Goal: Information Seeking & Learning: Check status

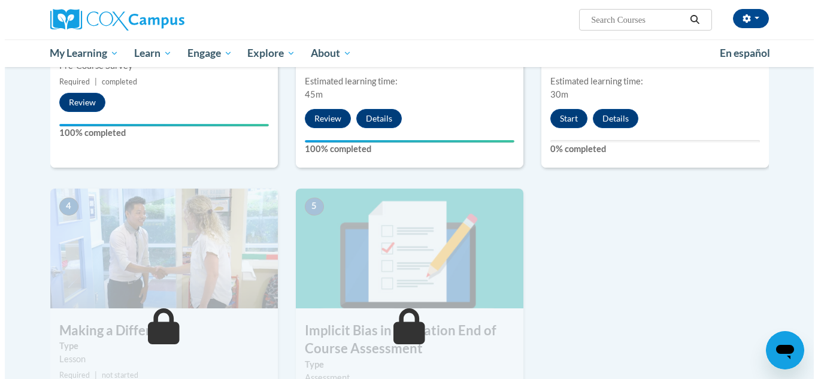
scroll to position [433, 0]
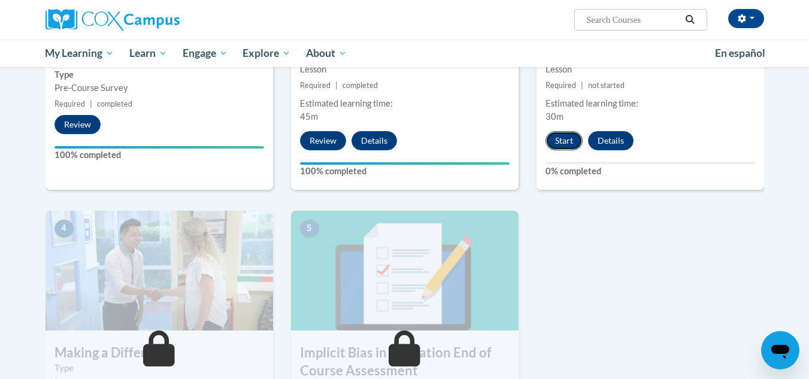
click at [570, 137] on button "Start" at bounding box center [564, 140] width 37 height 19
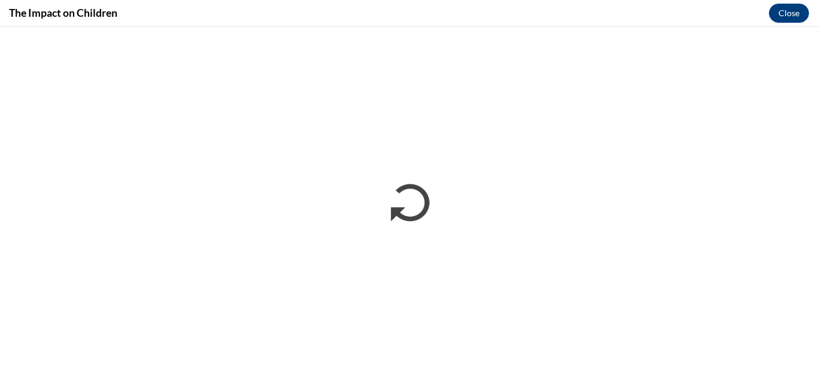
scroll to position [0, 0]
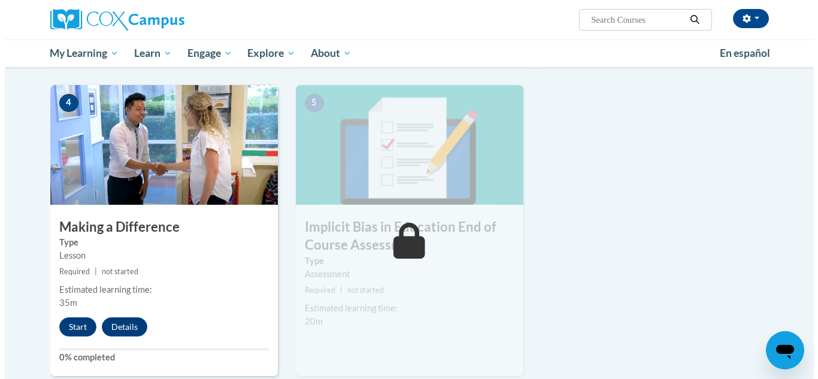
scroll to position [557, 0]
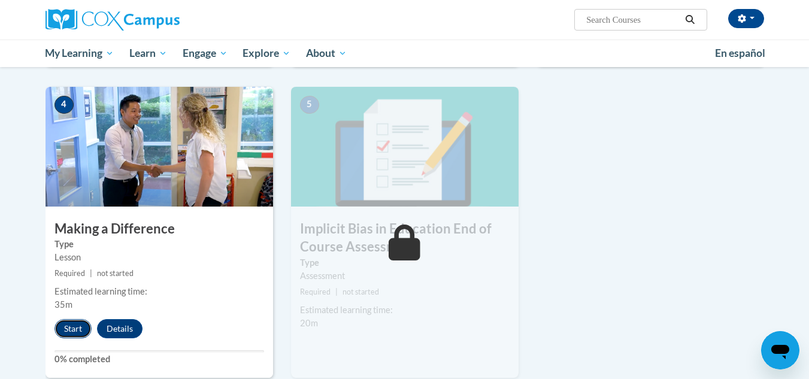
click at [76, 323] on button "Start" at bounding box center [73, 328] width 37 height 19
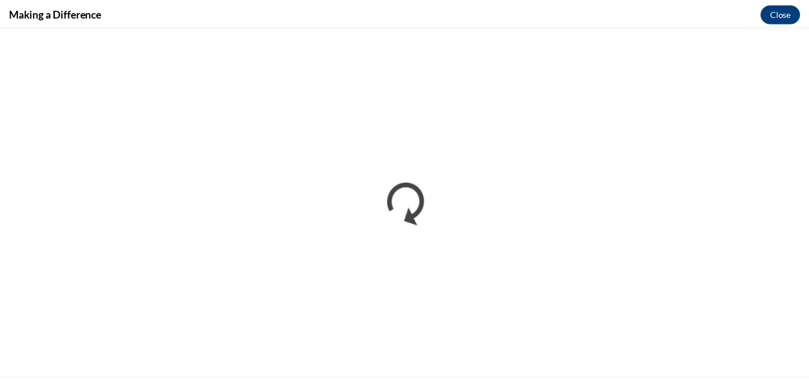
scroll to position [0, 0]
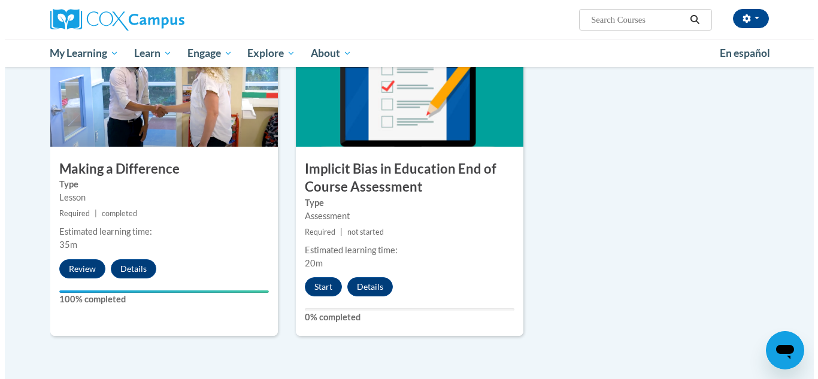
scroll to position [593, 0]
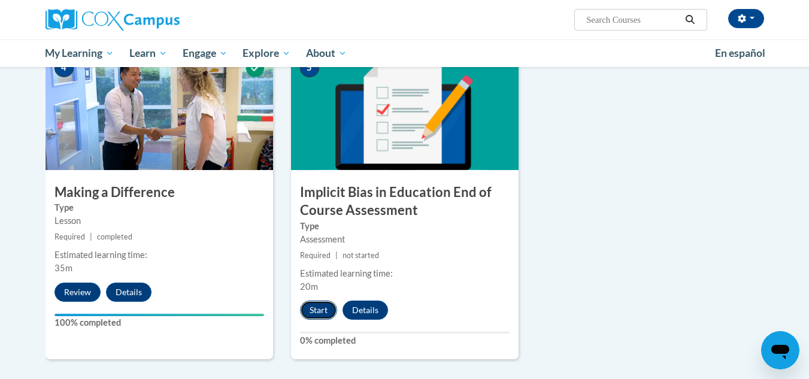
click at [316, 307] on button "Start" at bounding box center [318, 310] width 37 height 19
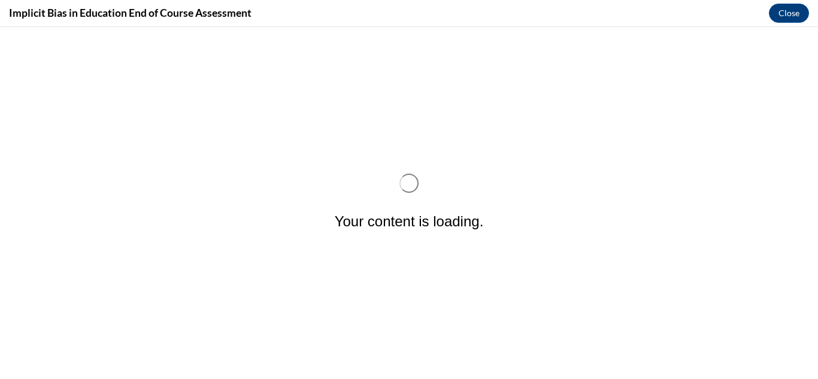
scroll to position [0, 0]
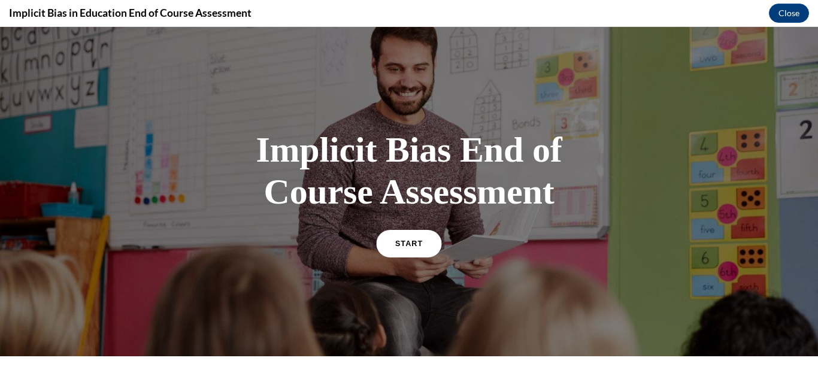
click at [403, 245] on span "START" at bounding box center [409, 243] width 28 height 9
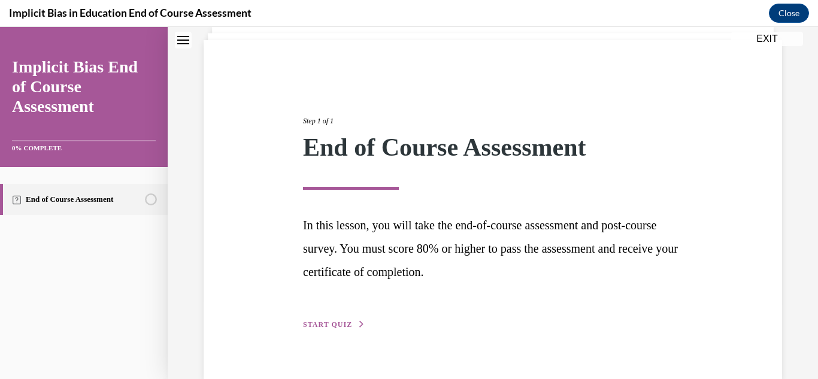
scroll to position [102, 0]
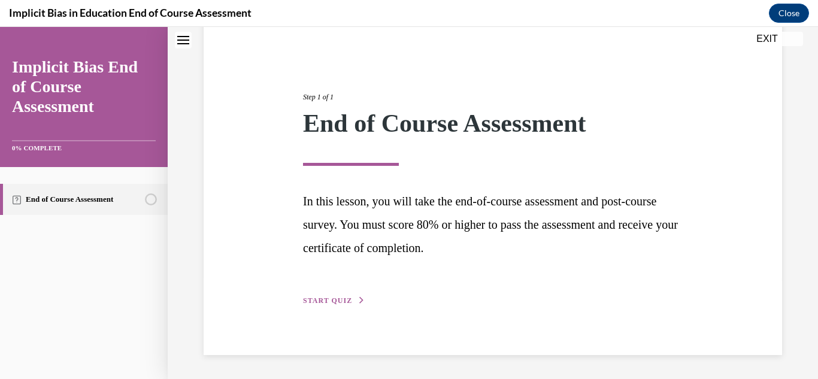
click at [321, 303] on span "START QUIZ" at bounding box center [327, 301] width 49 height 8
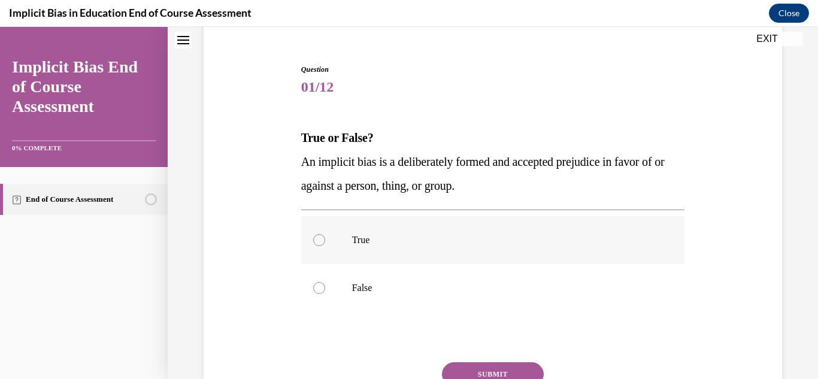
click at [315, 244] on div at bounding box center [319, 240] width 12 height 12
click at [315, 244] on input "True" at bounding box center [319, 240] width 12 height 12
radio input "true"
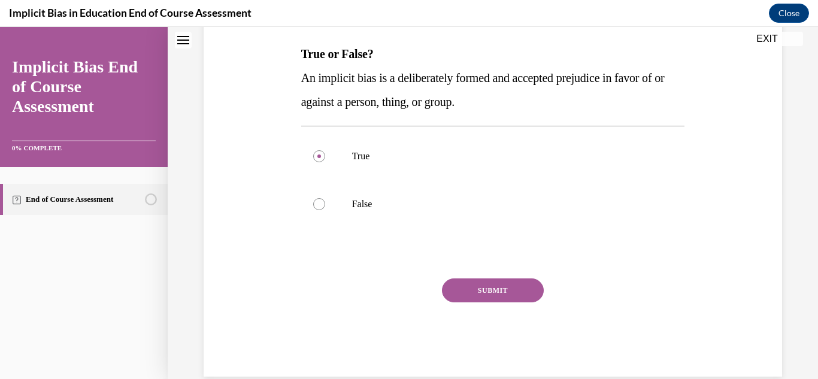
scroll to position [188, 0]
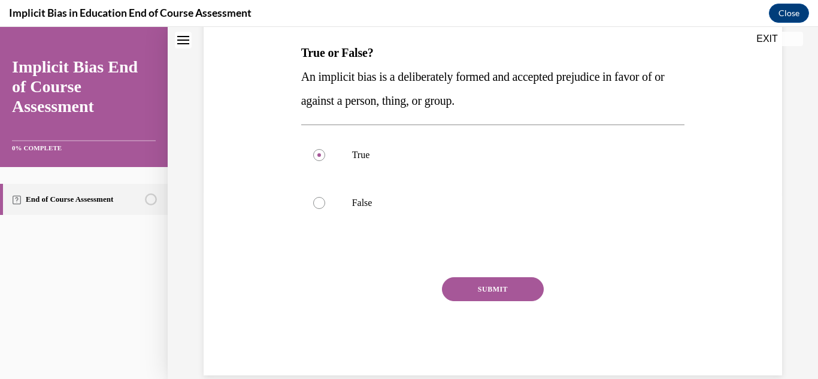
click at [493, 286] on button "SUBMIT" at bounding box center [493, 289] width 102 height 24
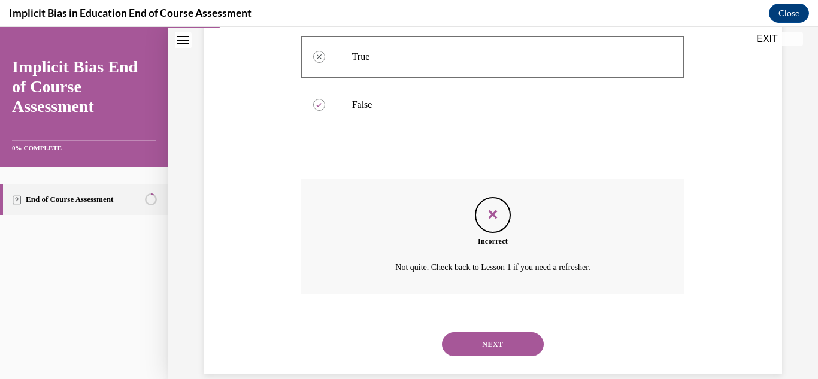
scroll to position [305, 0]
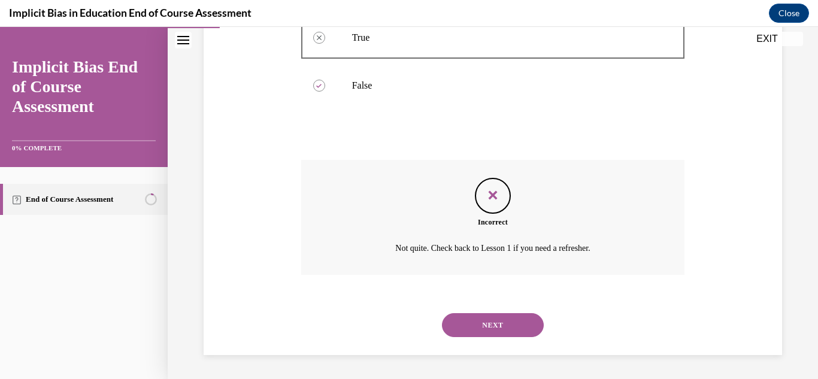
click at [493, 322] on button "NEXT" at bounding box center [493, 325] width 102 height 24
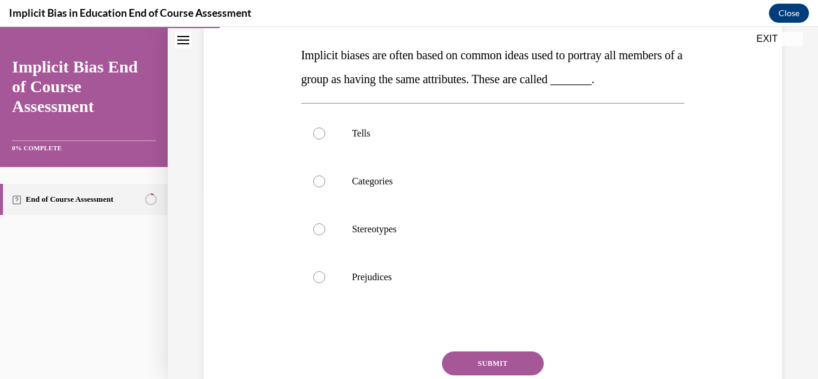
scroll to position [186, 0]
click at [316, 234] on div at bounding box center [319, 228] width 12 height 12
click at [316, 234] on input "Stereotypes" at bounding box center [319, 228] width 12 height 12
radio input "true"
drag, startPoint x: 809, startPoint y: 250, endPoint x: 801, endPoint y: 340, distance: 90.8
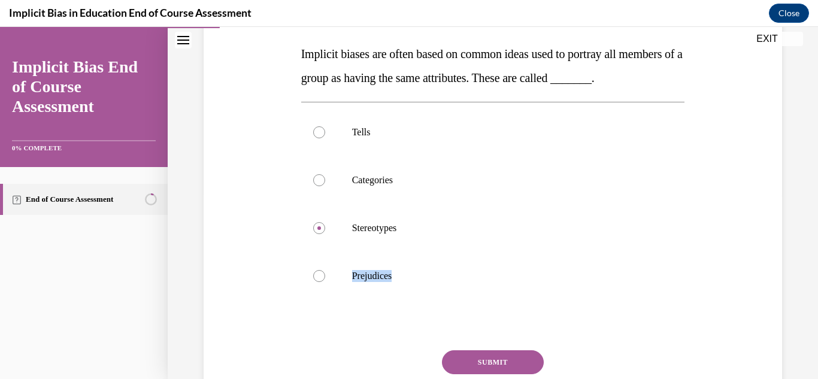
click at [801, 340] on div "Question 02/12 Implicit biases are often based on common ideas used to portray …" at bounding box center [493, 175] width 651 height 594
click at [799, 297] on div "Question 02/12 Implicit biases are often based on common ideas used to portray …" at bounding box center [493, 175] width 651 height 594
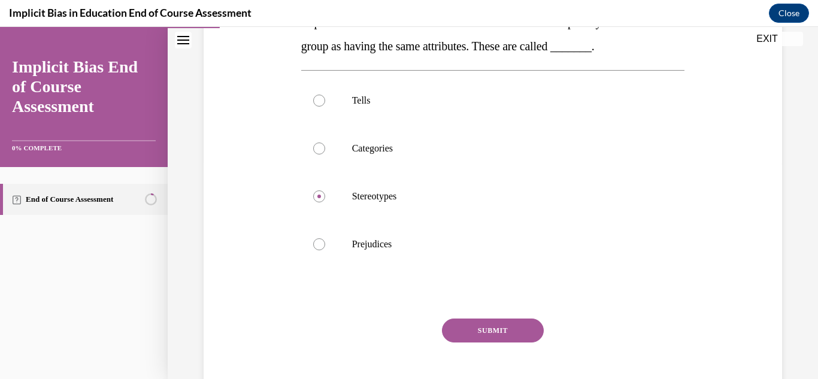
scroll to position [220, 0]
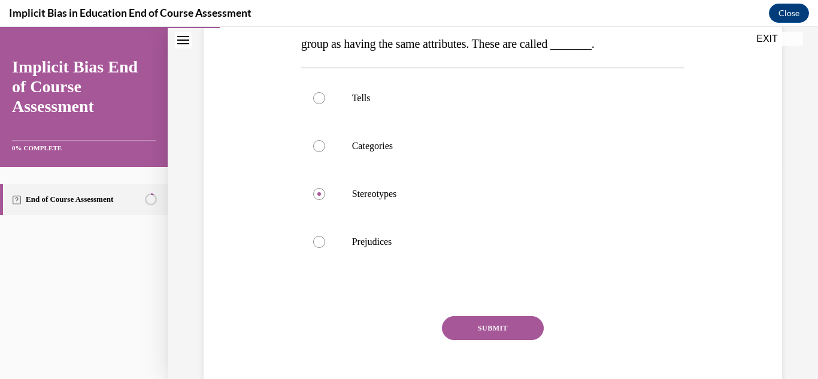
click at [482, 340] on button "SUBMIT" at bounding box center [493, 328] width 102 height 24
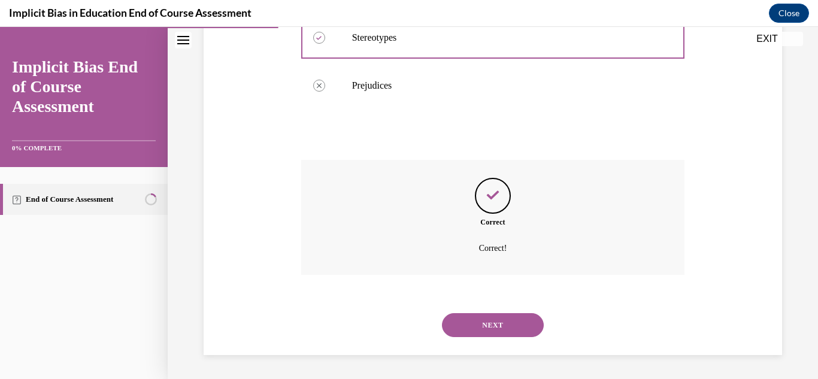
scroll to position [400, 0]
click at [482, 325] on button "NEXT" at bounding box center [493, 325] width 102 height 24
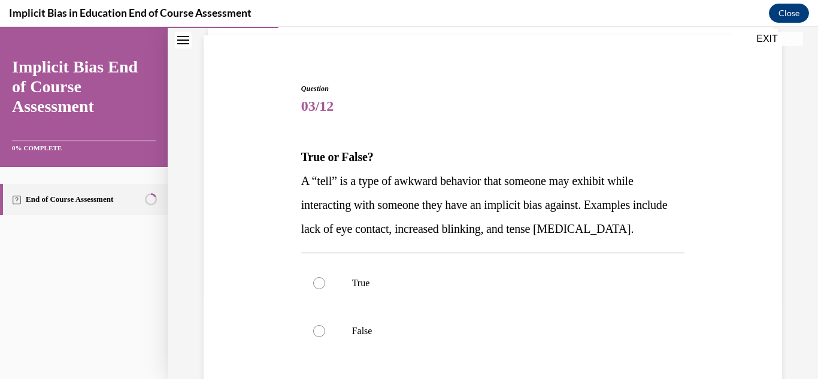
scroll to position [94, 0]
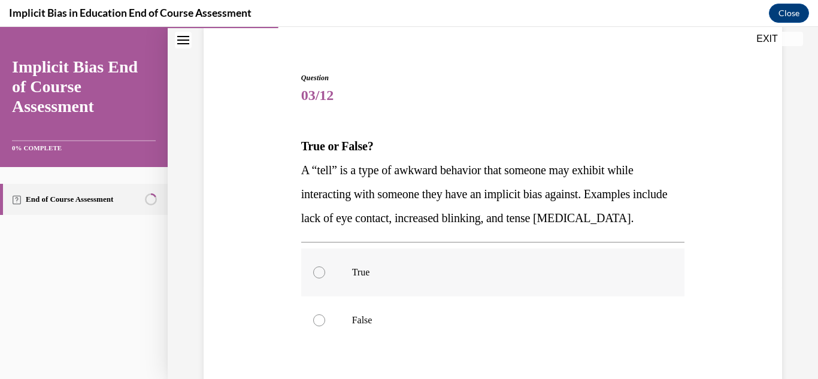
click at [316, 270] on div at bounding box center [319, 273] width 12 height 12
click at [316, 270] on input "True" at bounding box center [319, 273] width 12 height 12
radio input "true"
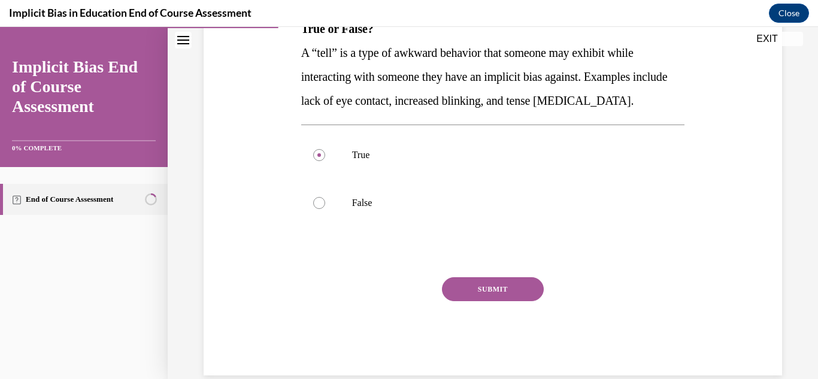
scroll to position [214, 0]
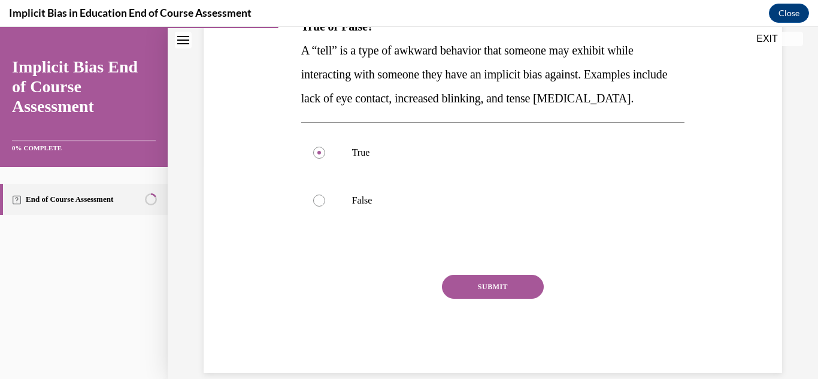
click at [496, 288] on button "SUBMIT" at bounding box center [493, 287] width 102 height 24
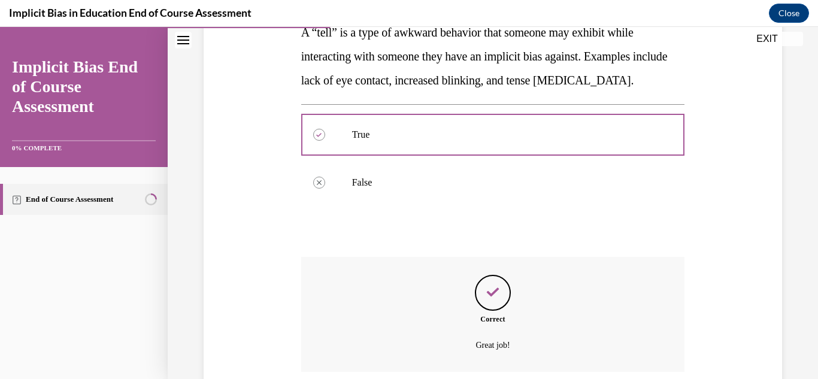
scroll to position [329, 0]
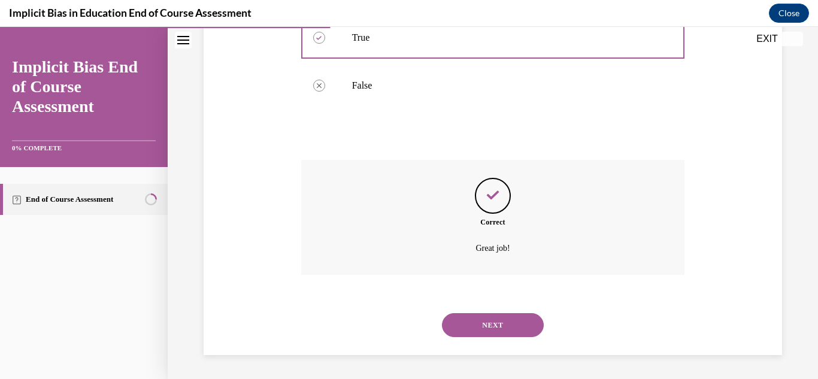
click at [497, 320] on button "NEXT" at bounding box center [493, 325] width 102 height 24
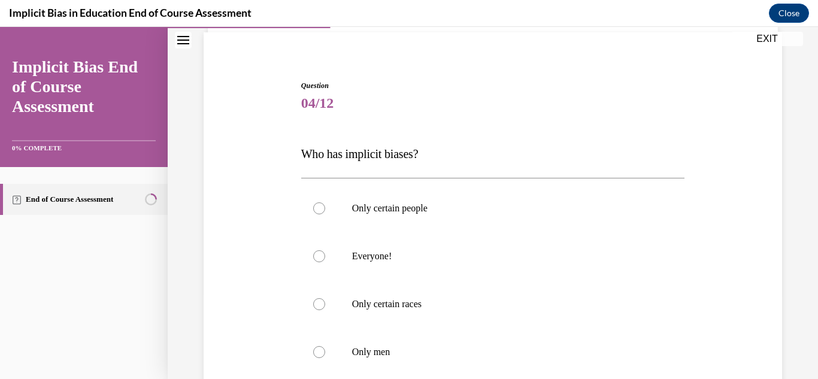
scroll to position [90, 0]
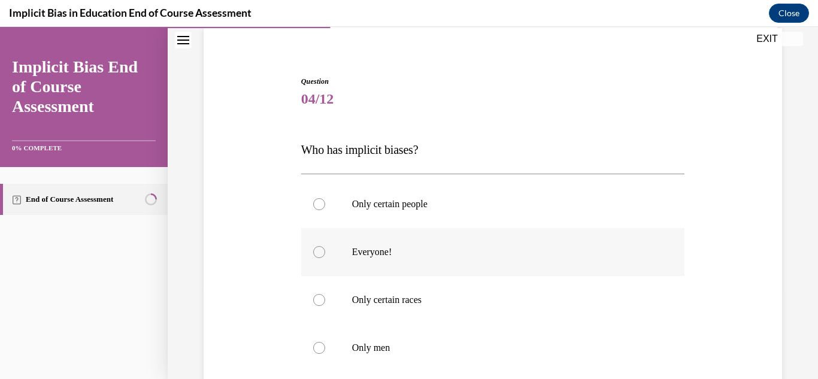
click at [321, 250] on div at bounding box center [319, 252] width 12 height 12
click at [321, 250] on input "Everyone!" at bounding box center [319, 252] width 12 height 12
radio input "true"
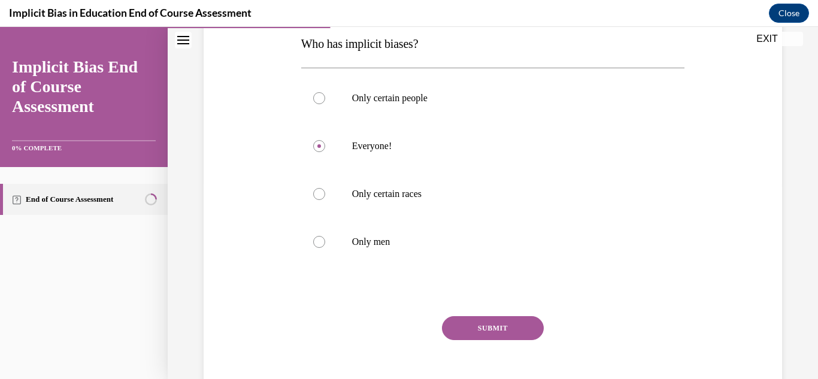
scroll to position [201, 0]
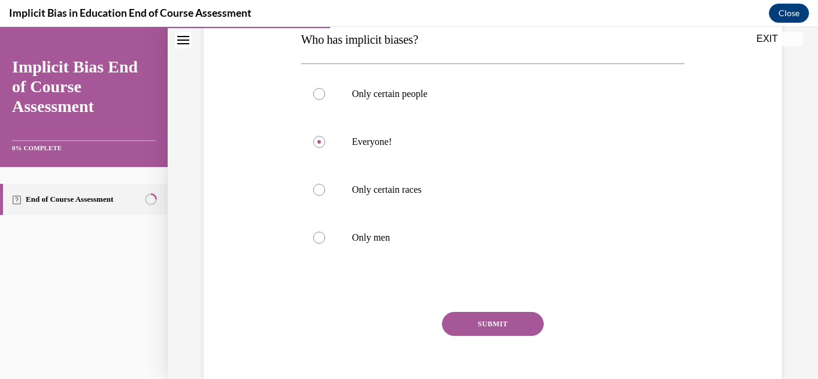
click at [508, 321] on button "SUBMIT" at bounding box center [493, 324] width 102 height 24
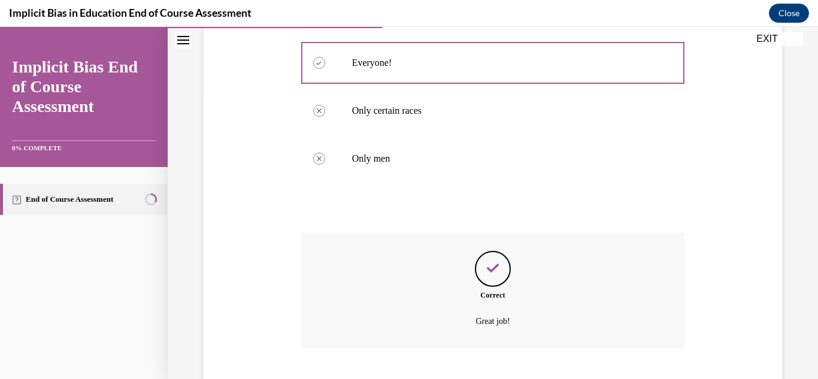
scroll to position [353, 0]
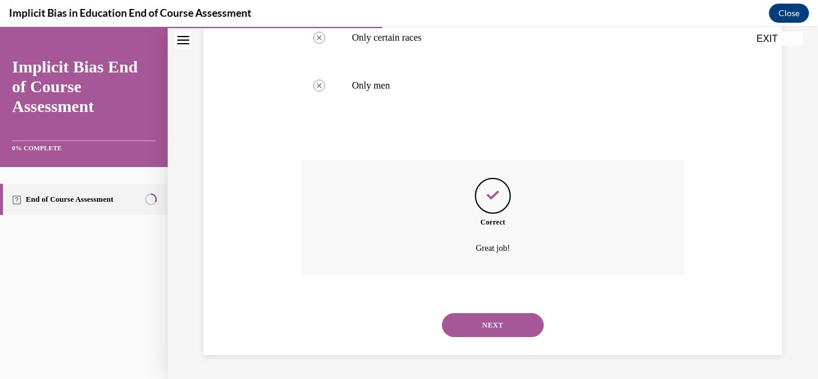
click at [512, 324] on button "NEXT" at bounding box center [493, 325] width 102 height 24
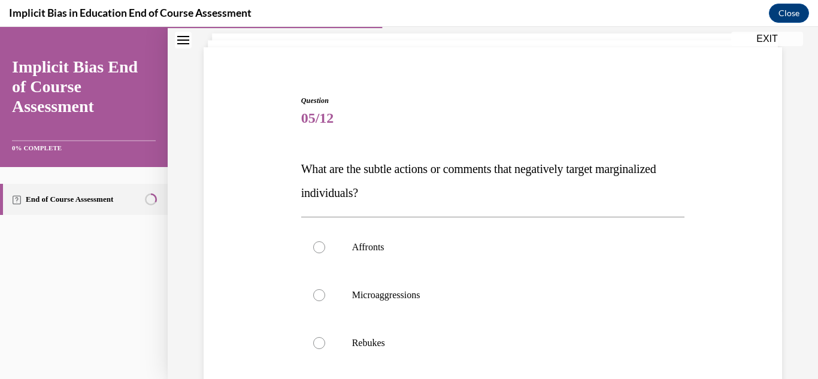
scroll to position [84, 0]
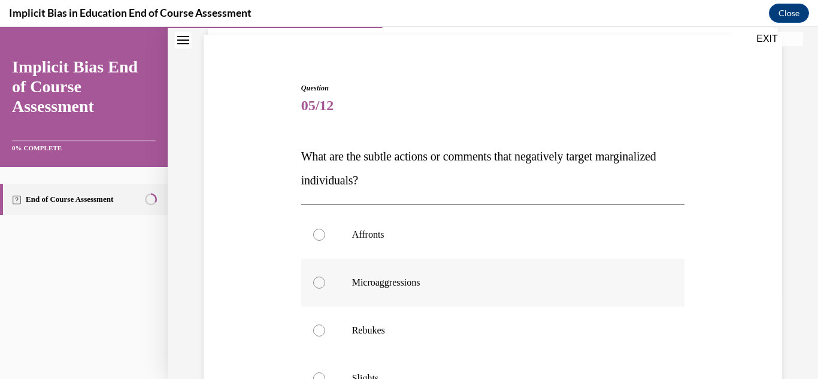
click at [319, 282] on div at bounding box center [319, 283] width 12 height 12
click at [319, 282] on input "Microaggressions" at bounding box center [319, 283] width 12 height 12
radio input "true"
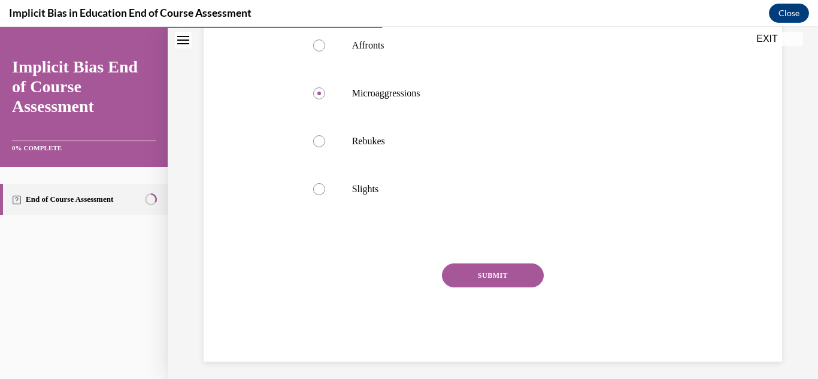
scroll to position [280, 0]
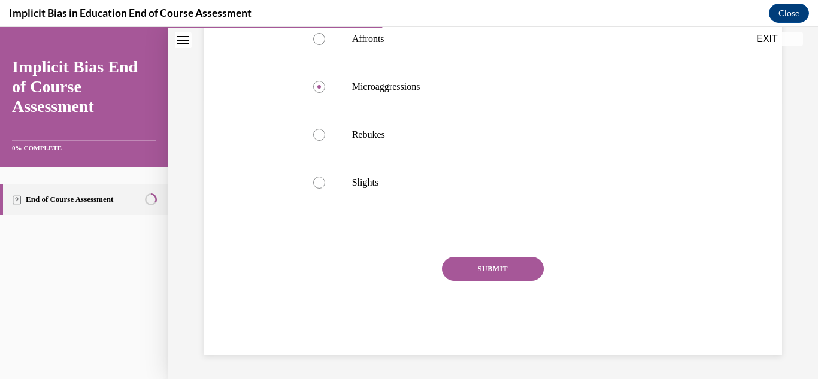
click at [510, 269] on button "SUBMIT" at bounding box center [493, 269] width 102 height 24
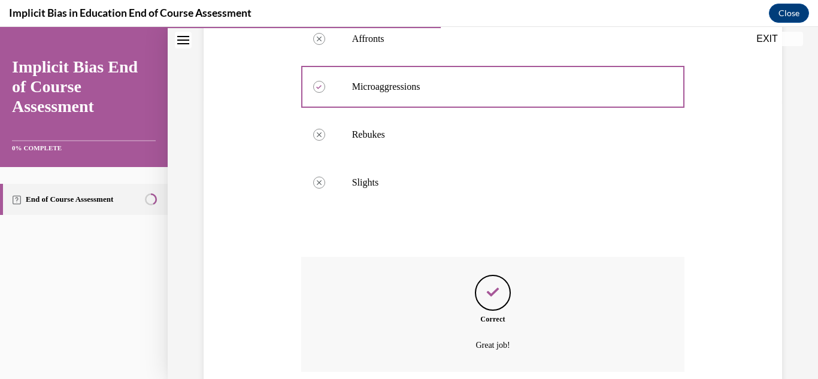
scroll to position [377, 0]
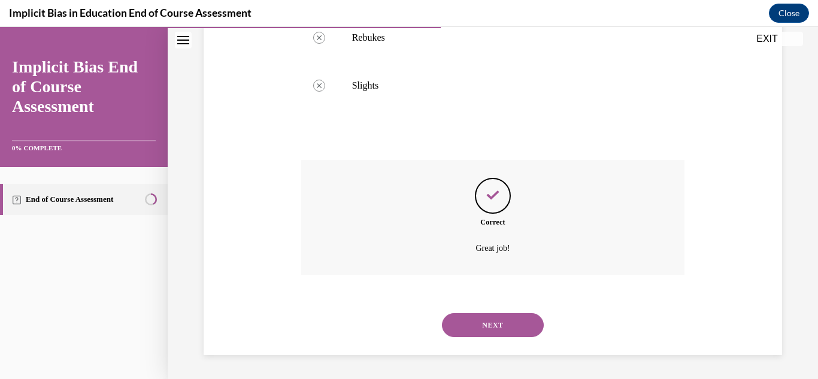
click at [478, 320] on button "NEXT" at bounding box center [493, 325] width 102 height 24
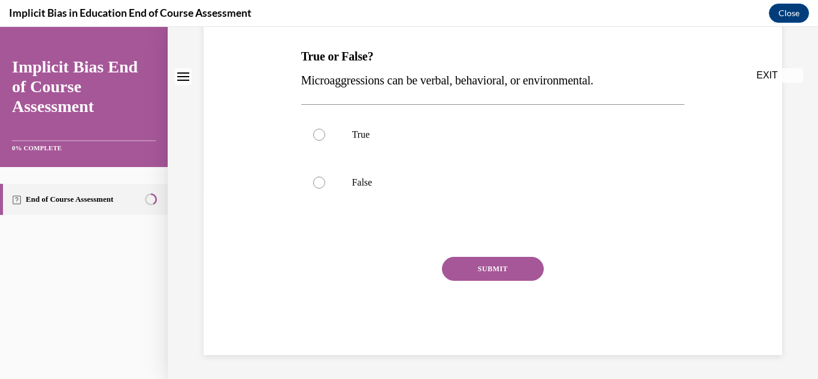
scroll to position [0, 0]
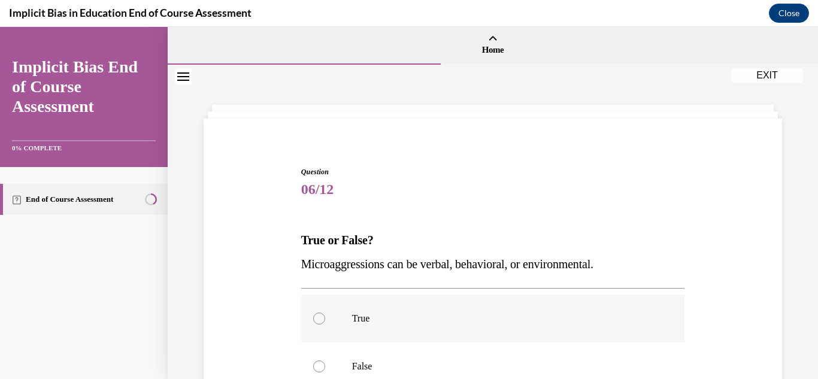
click at [319, 318] on div at bounding box center [319, 319] width 12 height 12
click at [319, 318] on input "True" at bounding box center [319, 319] width 12 height 12
radio input "true"
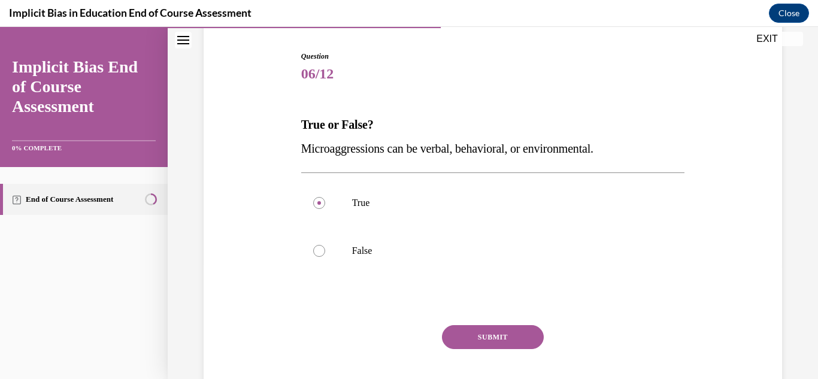
scroll to position [117, 0]
click at [476, 337] on button "SUBMIT" at bounding box center [493, 336] width 102 height 24
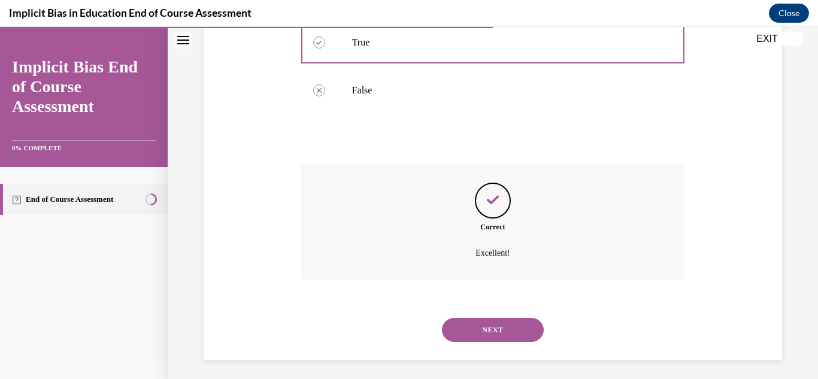
scroll to position [281, 0]
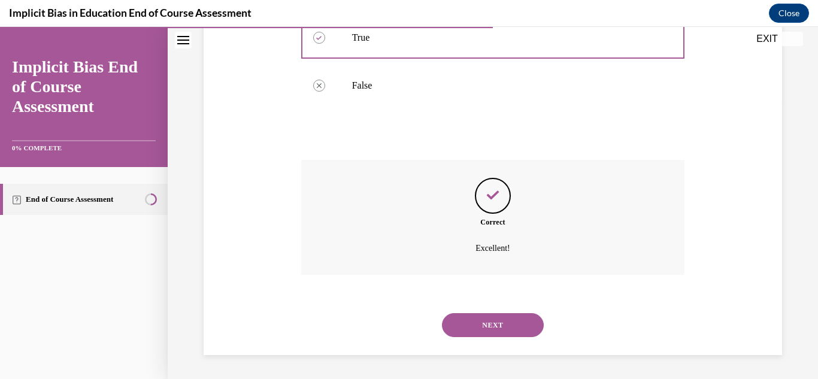
click at [502, 325] on button "NEXT" at bounding box center [493, 325] width 102 height 24
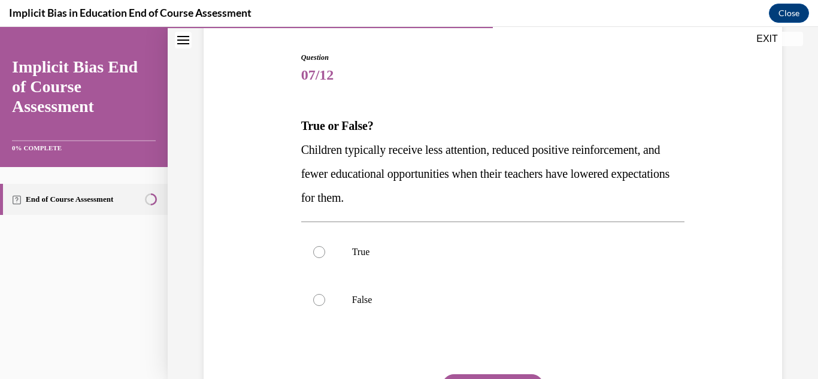
scroll to position [142, 0]
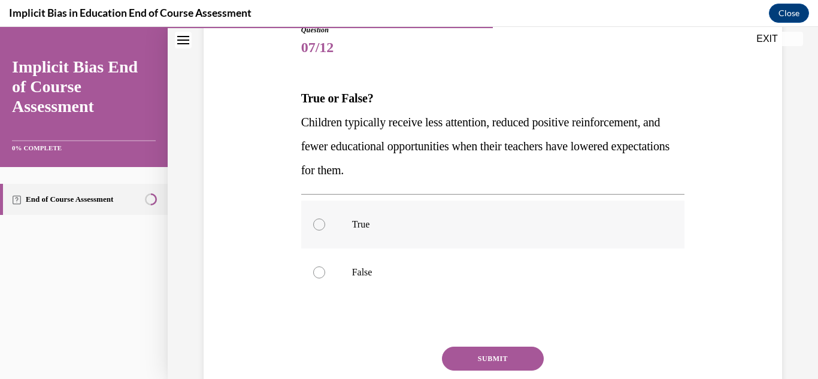
click at [320, 222] on div at bounding box center [319, 225] width 12 height 12
click at [320, 222] on input "True" at bounding box center [319, 225] width 12 height 12
radio input "true"
click at [474, 360] on button "SUBMIT" at bounding box center [493, 359] width 102 height 24
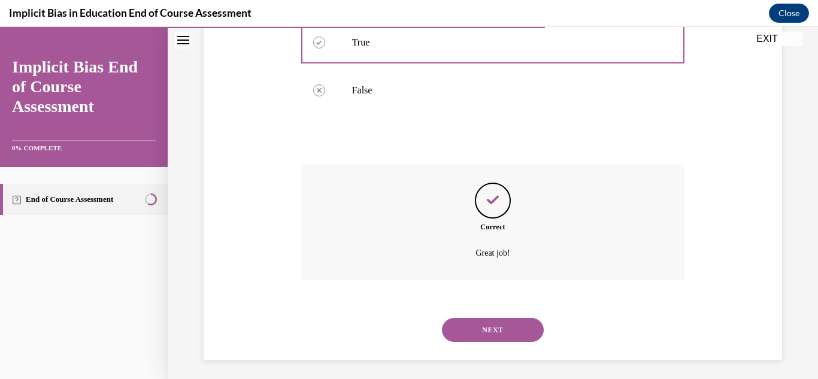
scroll to position [329, 0]
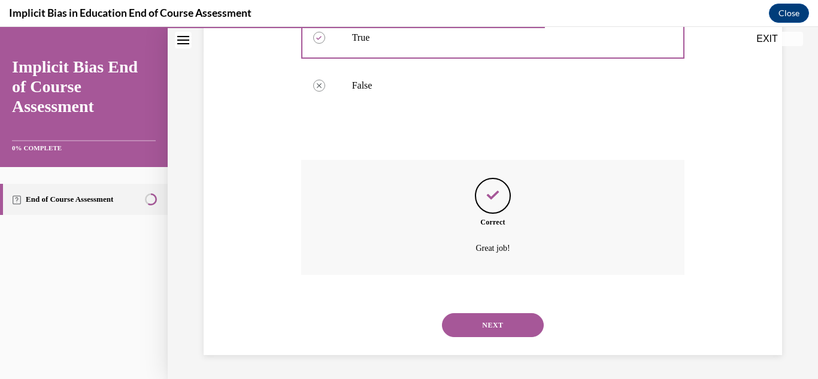
click at [509, 328] on button "NEXT" at bounding box center [493, 325] width 102 height 24
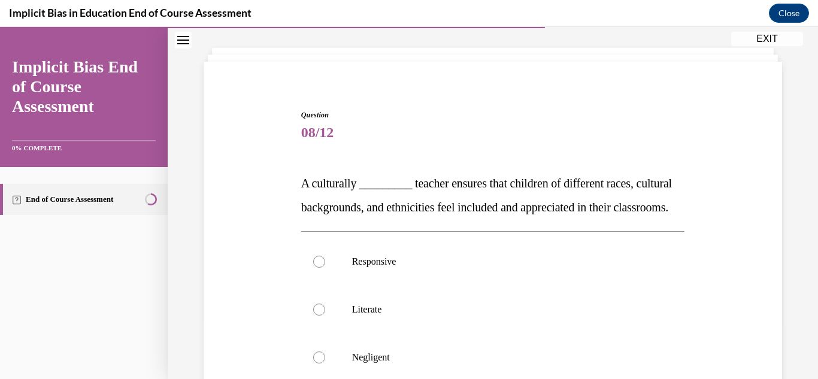
scroll to position [80, 0]
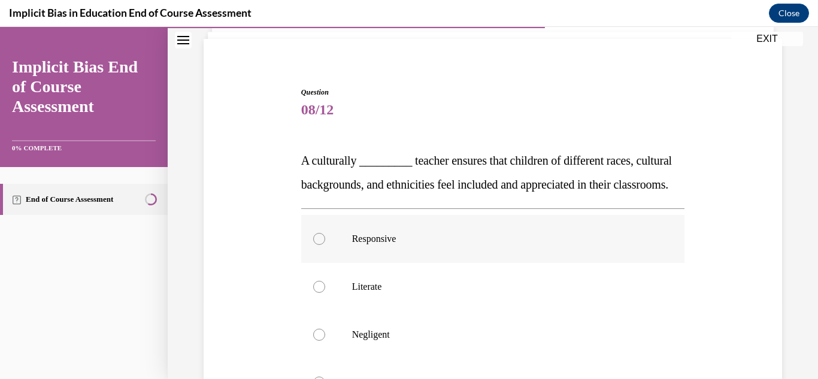
click at [318, 245] on div at bounding box center [319, 239] width 12 height 12
click at [318, 245] on input "Responsive" at bounding box center [319, 239] width 12 height 12
radio input "true"
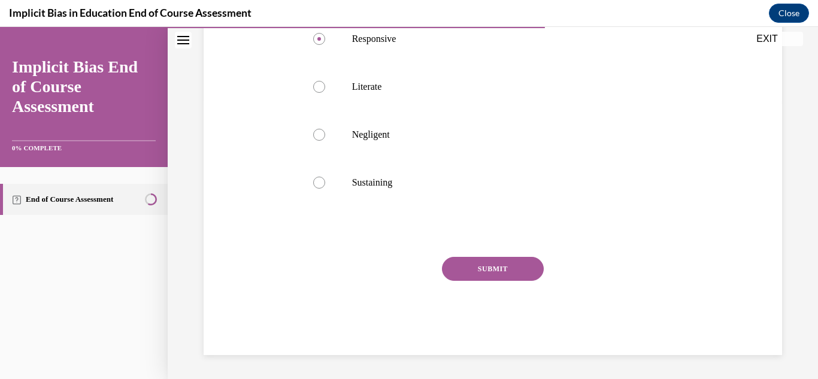
scroll to position [294, 0]
click at [513, 274] on button "SUBMIT" at bounding box center [493, 269] width 102 height 24
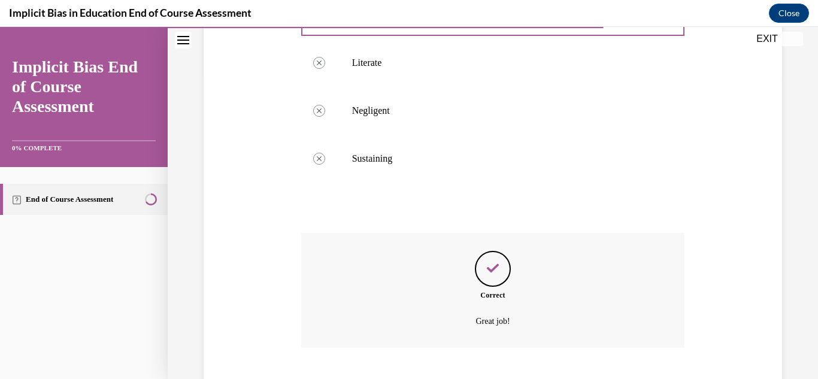
scroll to position [401, 0]
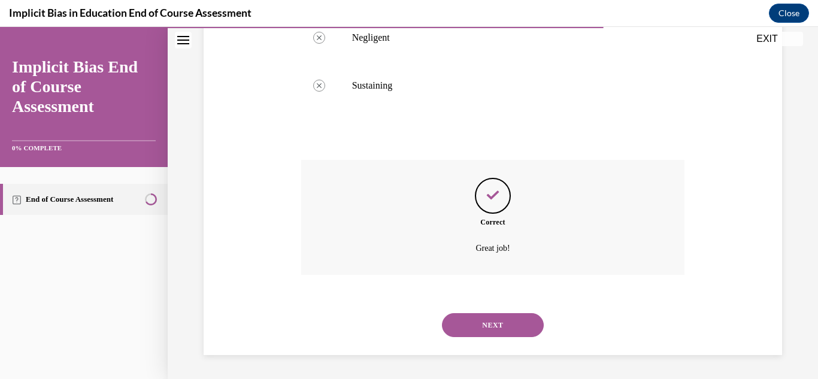
click at [478, 324] on button "NEXT" at bounding box center [493, 325] width 102 height 24
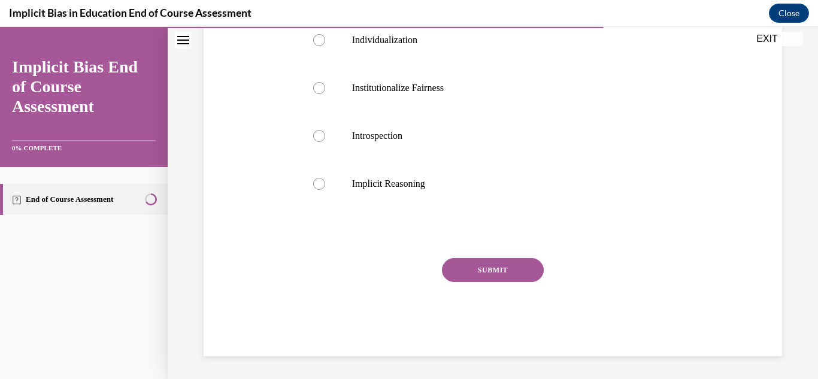
scroll to position [408, 0]
click at [319, 135] on div at bounding box center [319, 135] width 12 height 12
click at [319, 135] on input "Introspection" at bounding box center [319, 135] width 12 height 12
radio input "true"
click at [476, 266] on button "SUBMIT" at bounding box center [493, 269] width 102 height 24
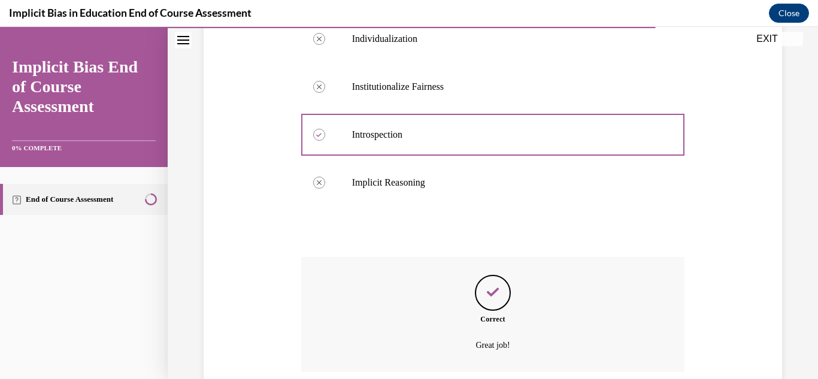
scroll to position [505, 0]
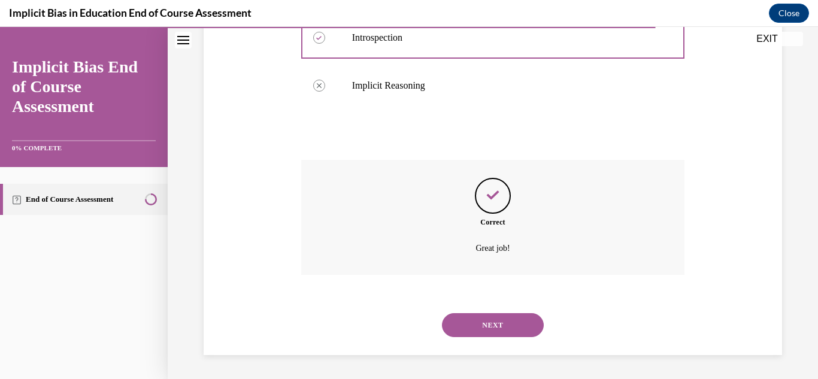
click at [484, 320] on button "NEXT" at bounding box center [493, 325] width 102 height 24
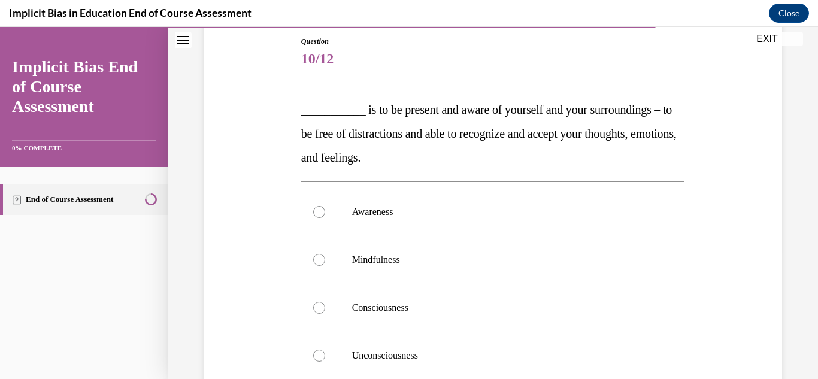
scroll to position [135, 0]
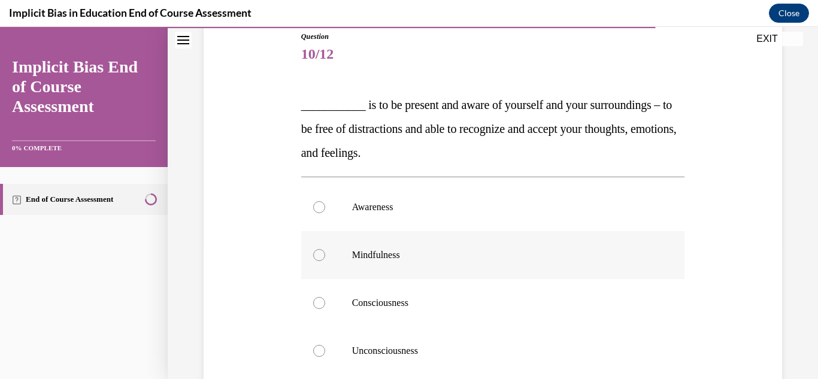
click at [314, 255] on div at bounding box center [319, 255] width 12 height 12
click at [314, 255] on input "Mindfulness" at bounding box center [319, 255] width 12 height 12
radio input "true"
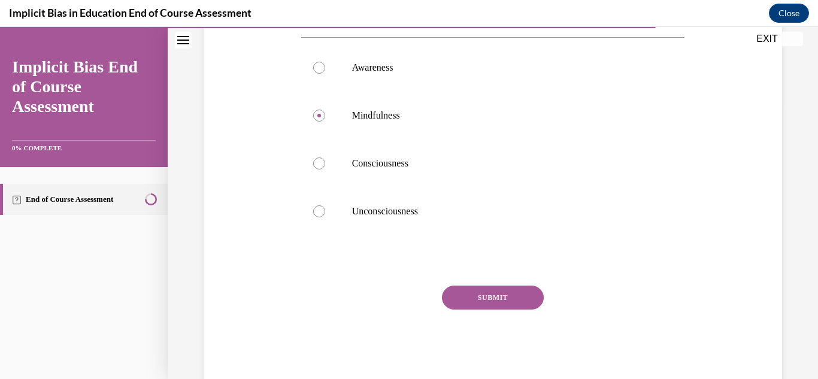
scroll to position [304, 0]
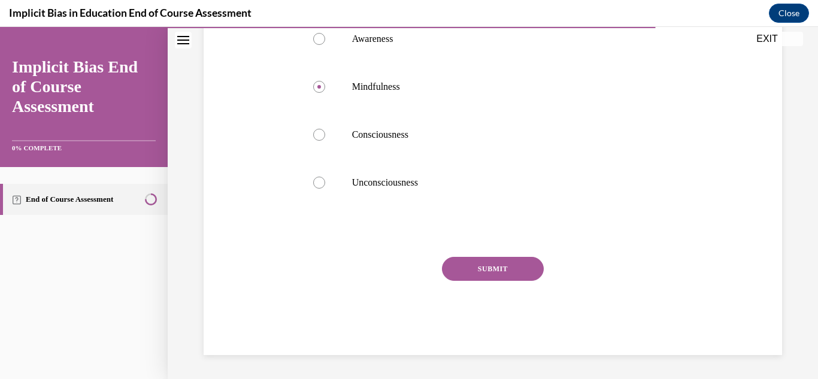
click at [487, 270] on button "SUBMIT" at bounding box center [493, 269] width 102 height 24
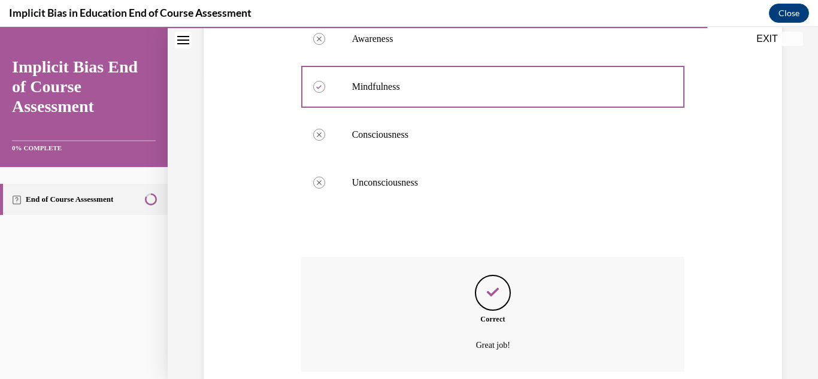
scroll to position [401, 0]
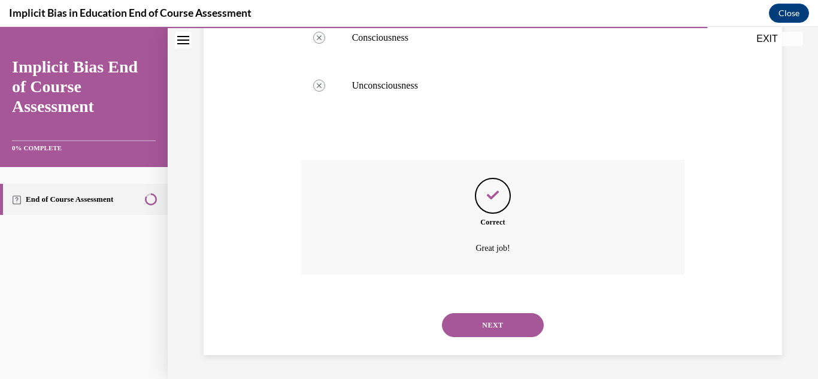
click at [499, 323] on button "NEXT" at bounding box center [493, 325] width 102 height 24
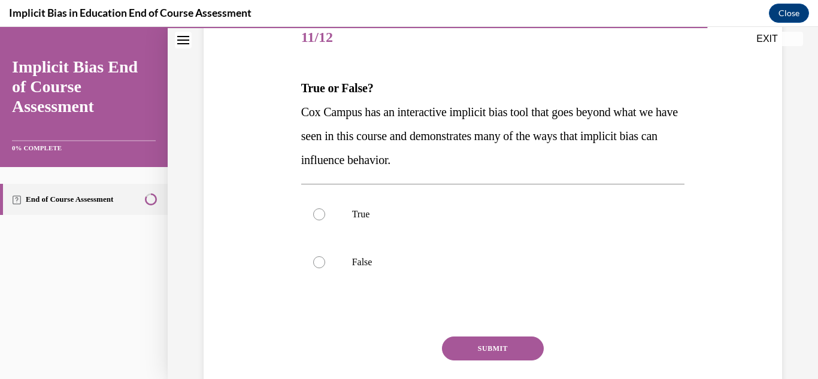
scroll to position [163, 0]
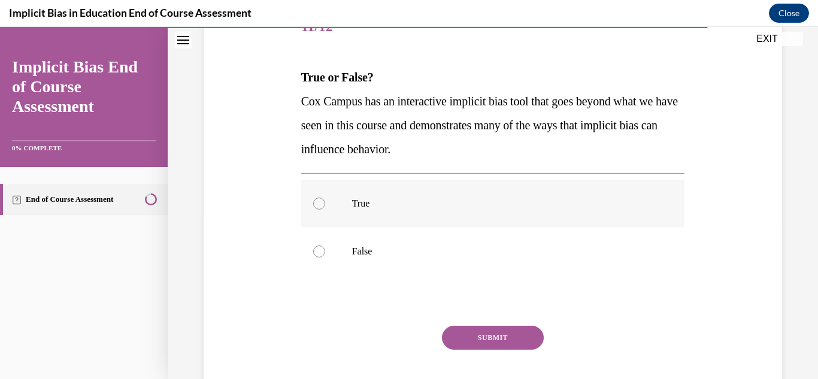
click at [321, 201] on div at bounding box center [319, 204] width 12 height 12
click at [321, 201] on input "True" at bounding box center [319, 204] width 12 height 12
radio input "true"
click at [482, 338] on button "SUBMIT" at bounding box center [493, 338] width 102 height 24
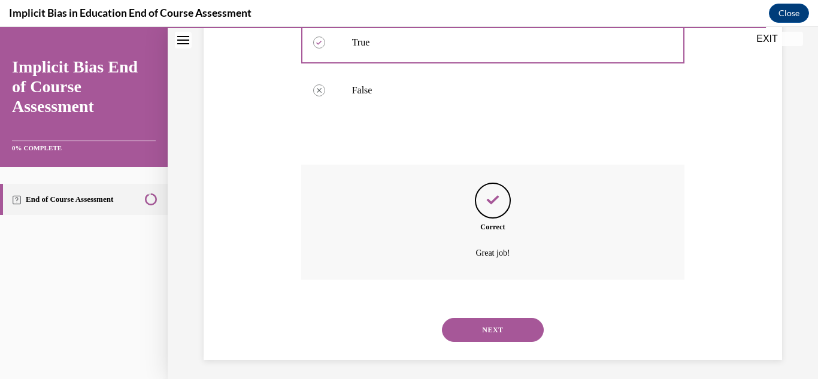
scroll to position [329, 0]
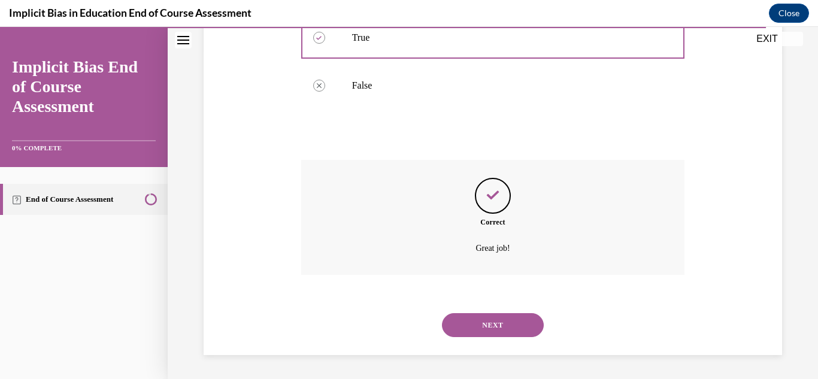
click at [519, 327] on button "NEXT" at bounding box center [493, 325] width 102 height 24
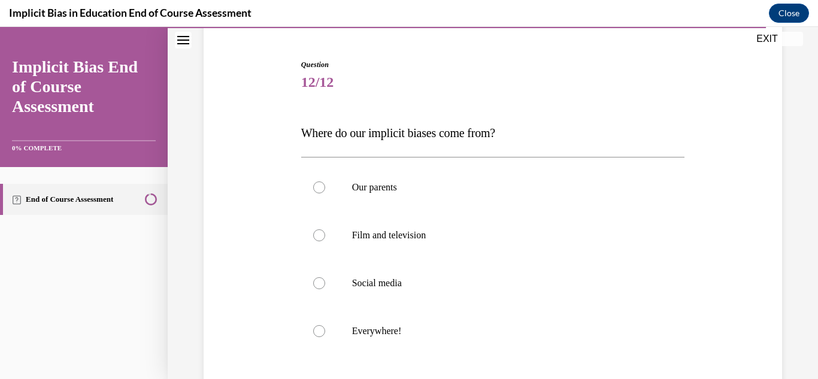
scroll to position [109, 0]
click at [317, 330] on div at bounding box center [319, 330] width 12 height 12
click at [317, 330] on input "Everywhere!" at bounding box center [319, 330] width 12 height 12
radio input "true"
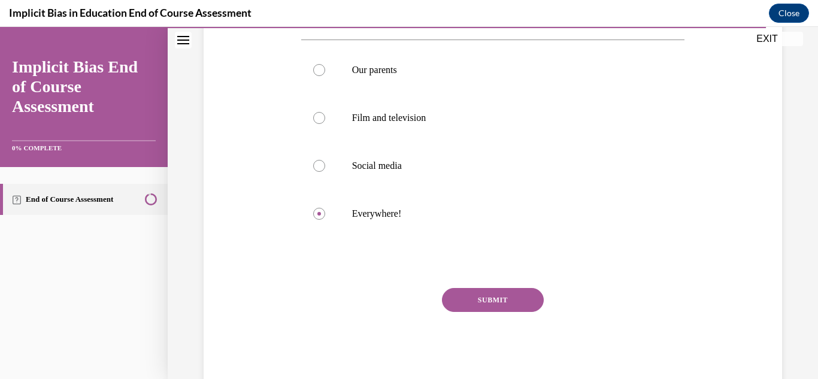
scroll to position [236, 0]
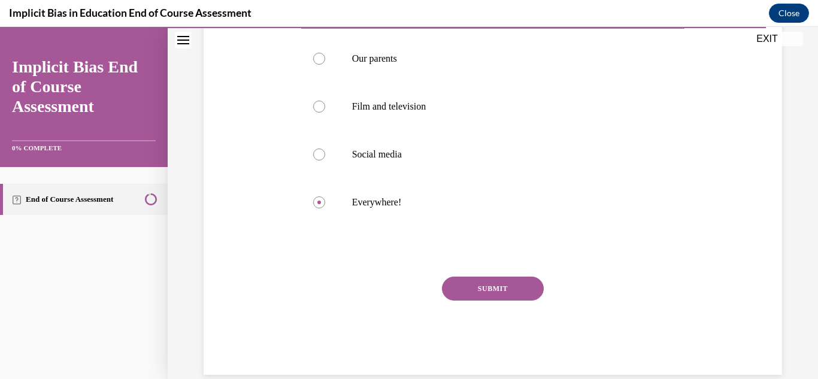
click at [502, 291] on button "SUBMIT" at bounding box center [493, 289] width 102 height 24
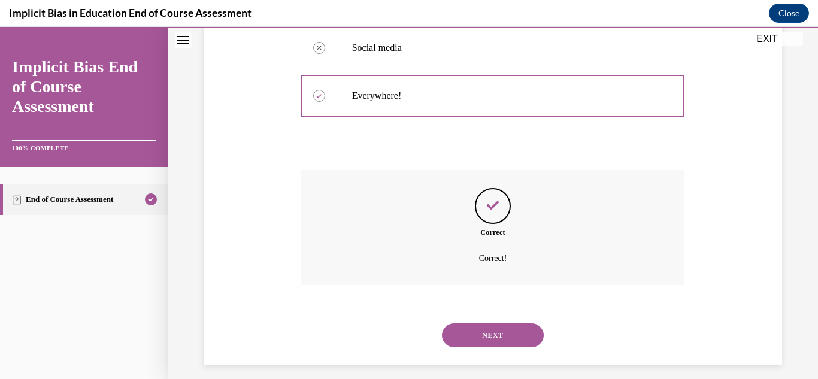
scroll to position [353, 0]
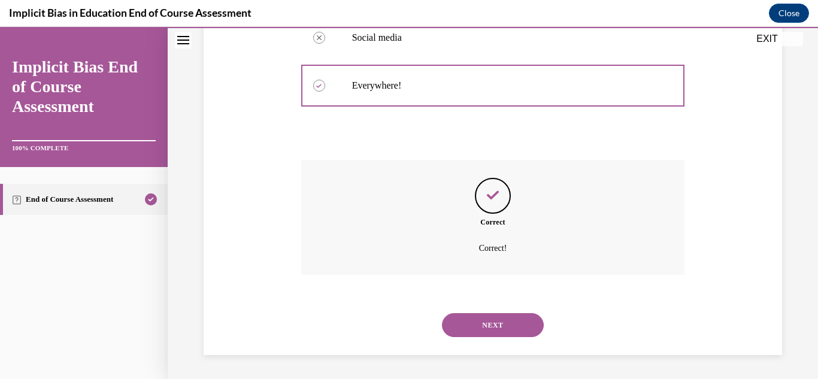
click at [496, 327] on button "NEXT" at bounding box center [493, 325] width 102 height 24
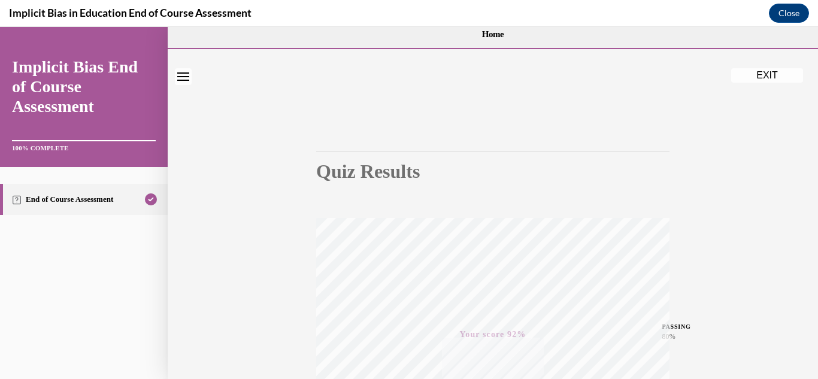
scroll to position [0, 0]
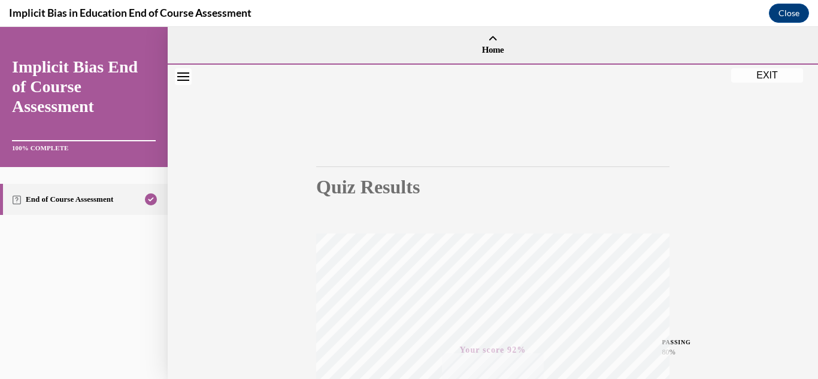
click at [777, 74] on button "EXIT" at bounding box center [768, 75] width 72 height 14
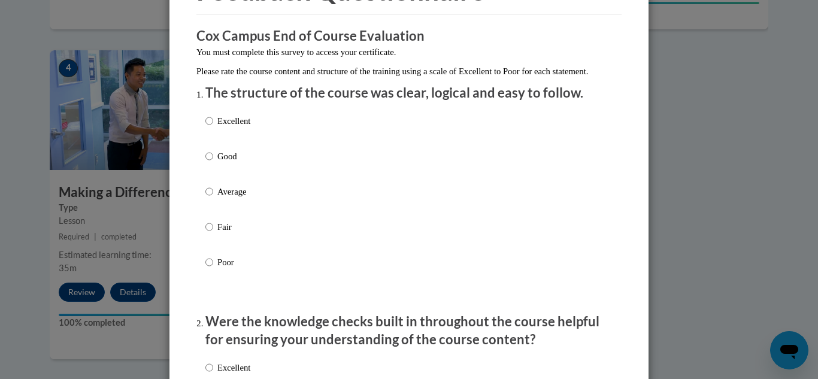
scroll to position [96, 0]
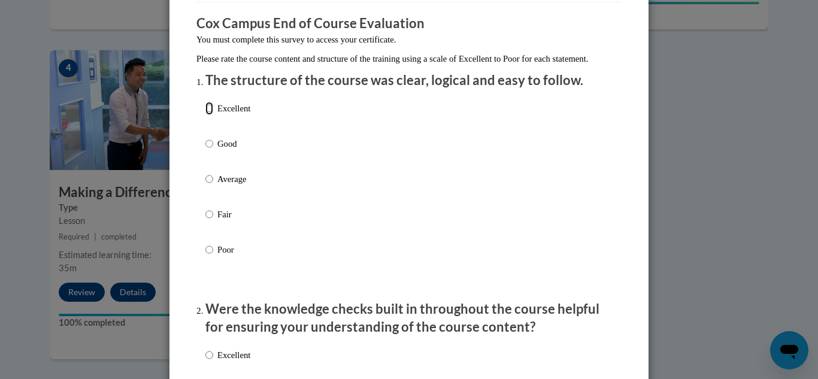
click at [206, 115] on input "Excellent" at bounding box center [210, 108] width 8 height 13
radio input "true"
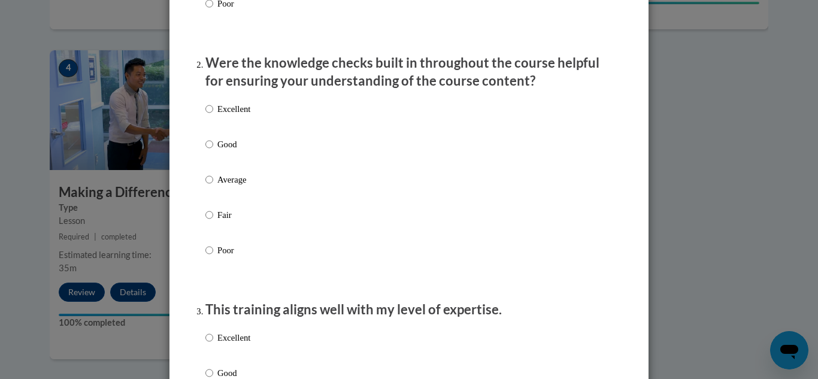
scroll to position [359, 0]
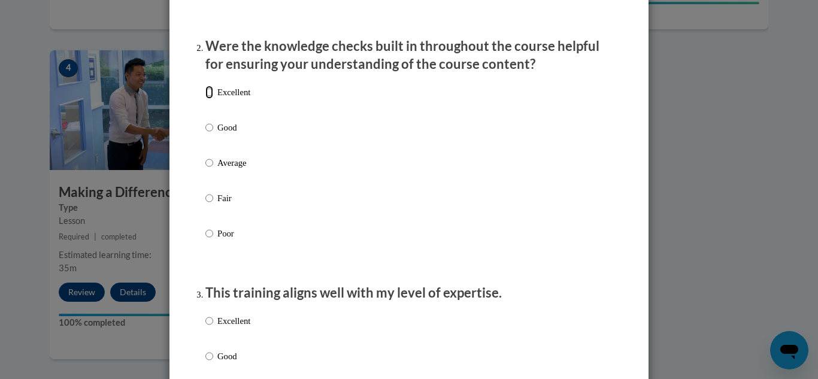
click at [206, 99] on input "Excellent" at bounding box center [210, 92] width 8 height 13
radio input "true"
click at [207, 328] on input "Excellent" at bounding box center [210, 321] width 8 height 13
radio input "true"
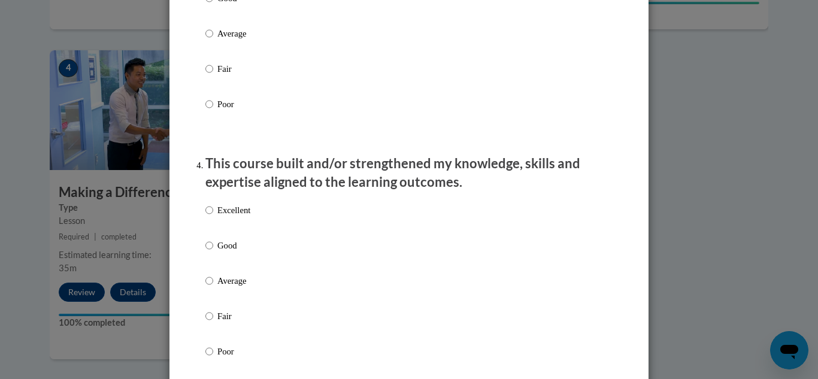
scroll to position [721, 0]
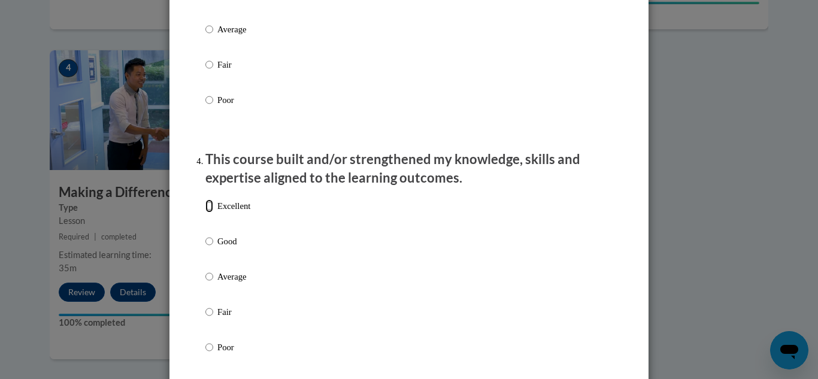
click at [206, 213] on input "Excellent" at bounding box center [210, 206] width 8 height 13
radio input "true"
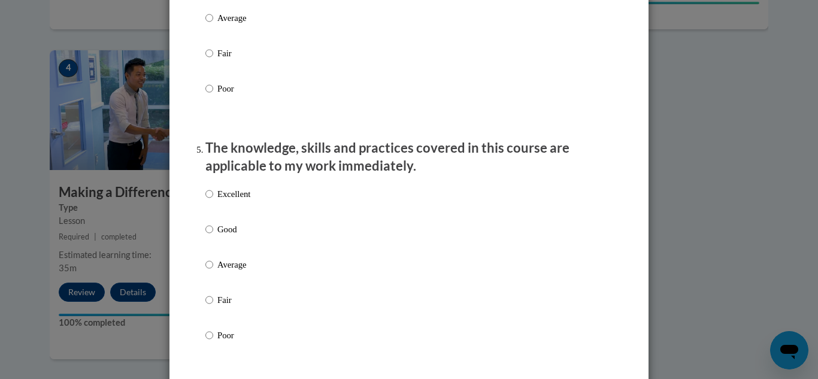
scroll to position [984, 0]
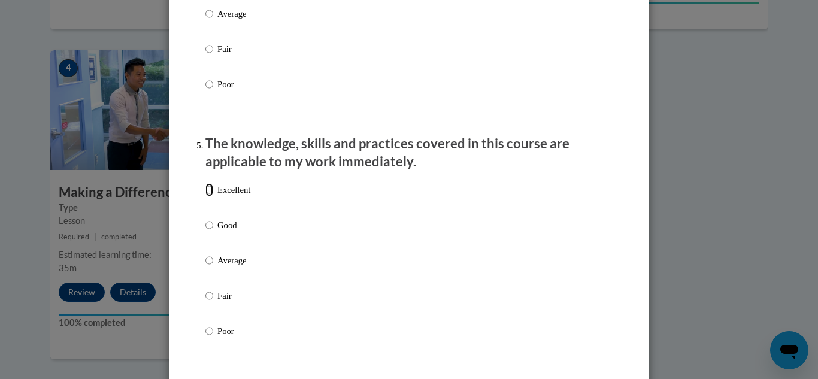
click at [206, 197] on input "Excellent" at bounding box center [210, 189] width 8 height 13
radio input "true"
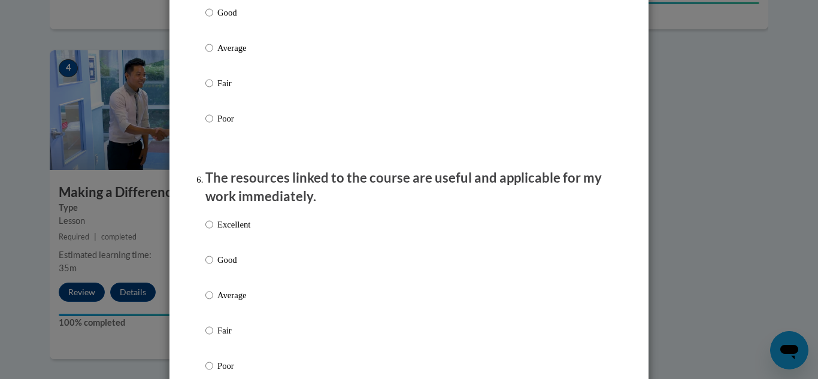
scroll to position [1239, 0]
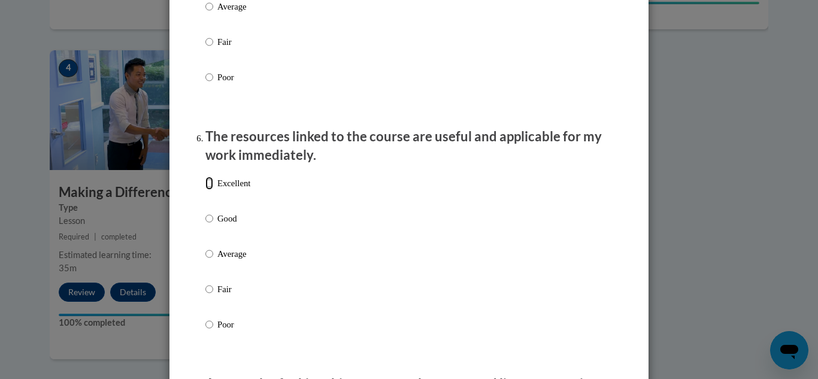
click at [206, 190] on input "Excellent" at bounding box center [210, 183] width 8 height 13
radio input "true"
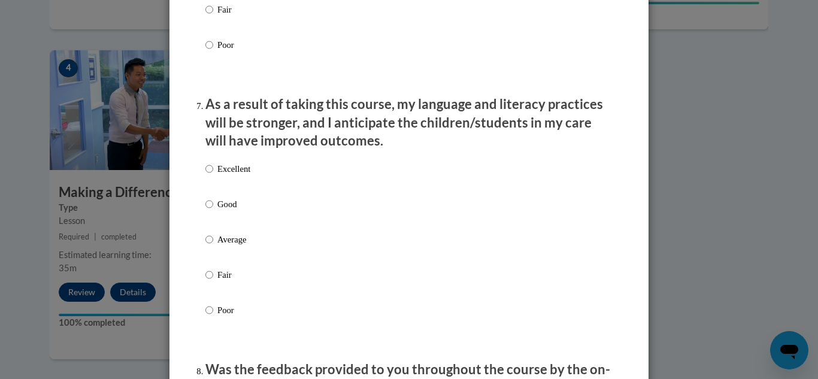
scroll to position [1527, 0]
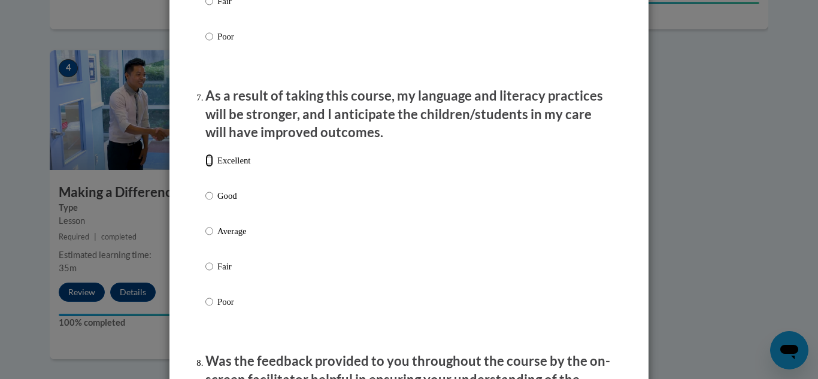
click at [207, 165] on input "Excellent" at bounding box center [210, 160] width 8 height 13
radio input "true"
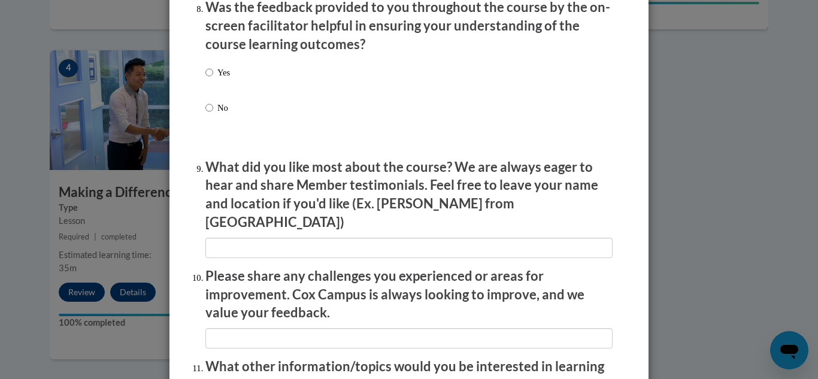
scroll to position [1856, 0]
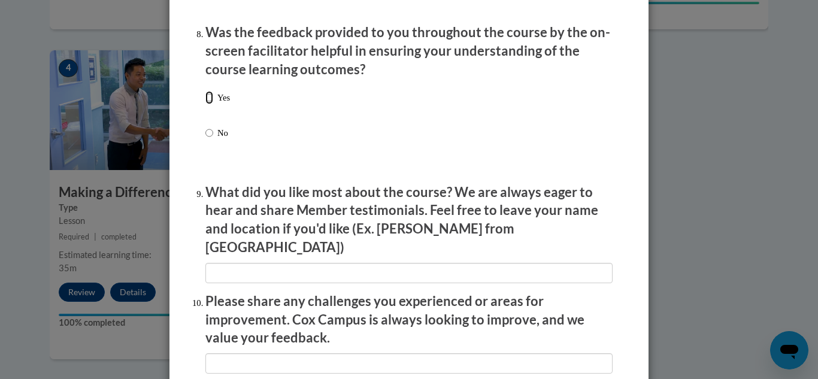
click at [206, 104] on input "Yes" at bounding box center [210, 97] width 8 height 13
radio input "true"
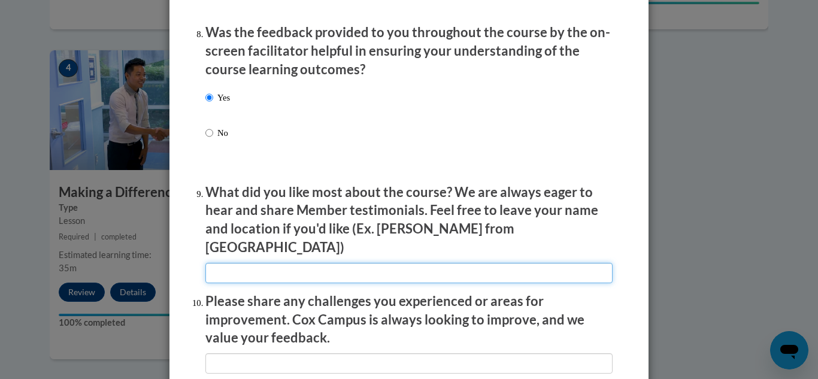
click at [263, 263] on input "textbox" at bounding box center [409, 273] width 407 height 20
type input "The videos"
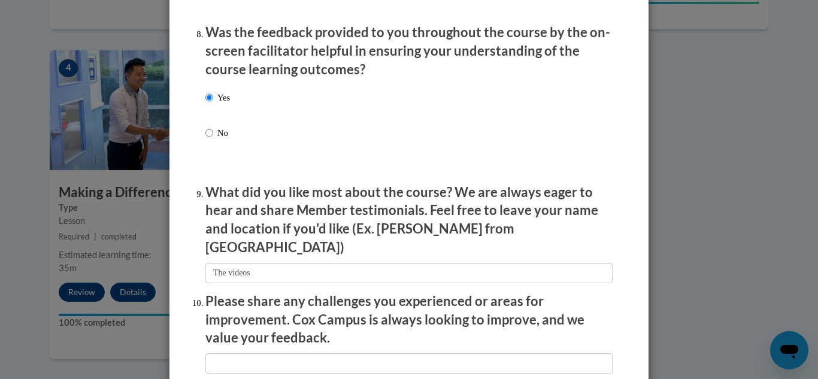
scroll to position [1964, 0]
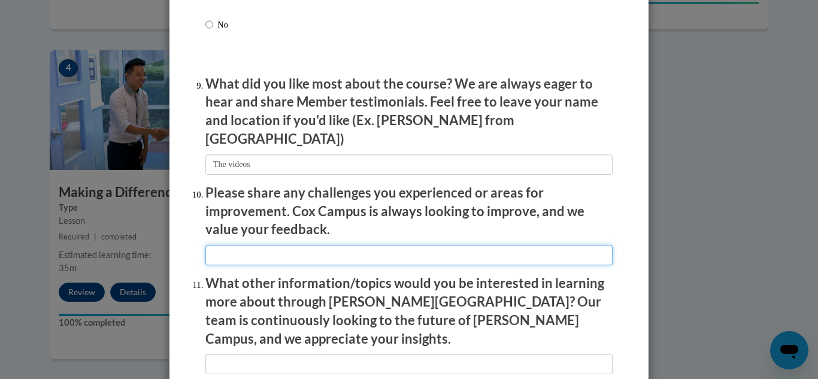
click at [271, 251] on input "textbox" at bounding box center [409, 255] width 407 height 20
type input "N/A"
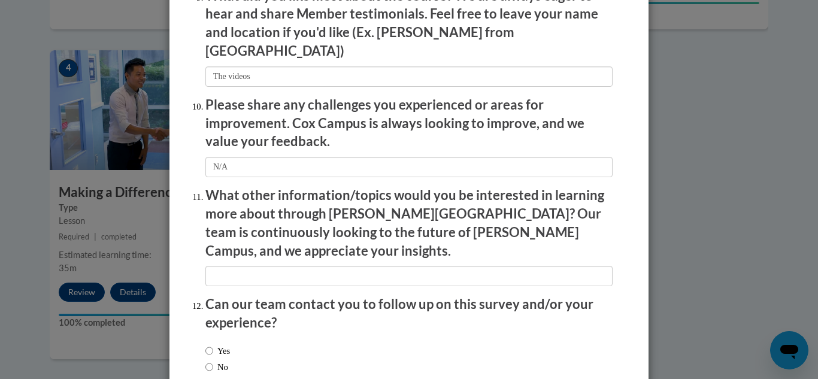
scroll to position [2056, 0]
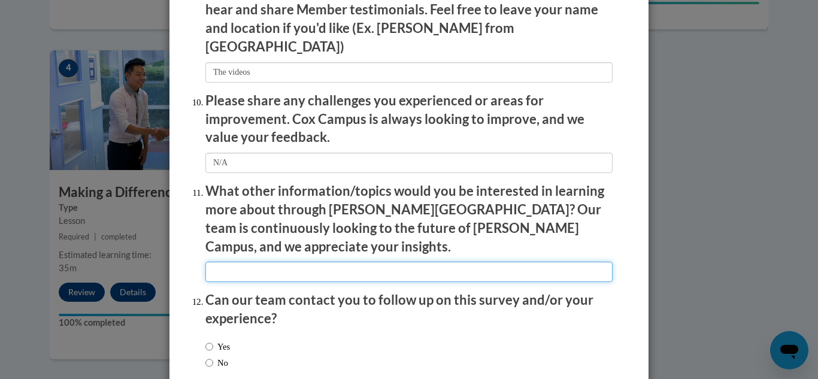
click at [250, 262] on input "textbox" at bounding box center [409, 272] width 407 height 20
type input "N/A"
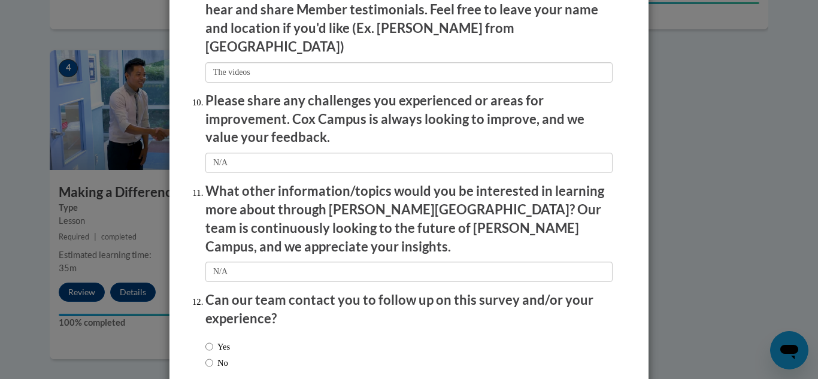
scroll to position [2110, 0]
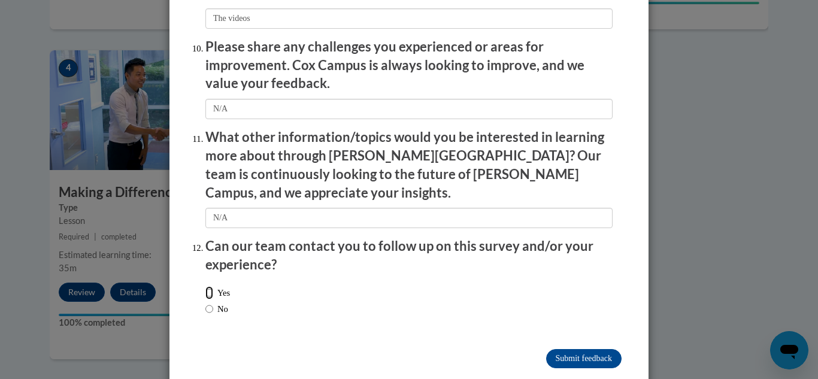
click at [208, 286] on input "Yes" at bounding box center [210, 292] width 8 height 13
radio input "true"
click at [582, 349] on input "Submit feedback" at bounding box center [583, 358] width 75 height 19
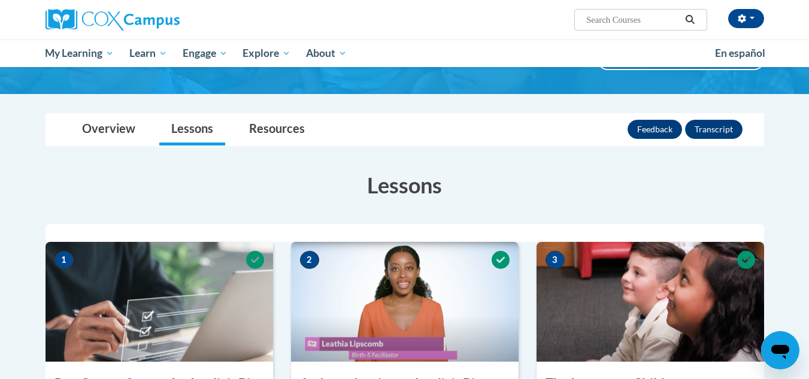
scroll to position [86, 0]
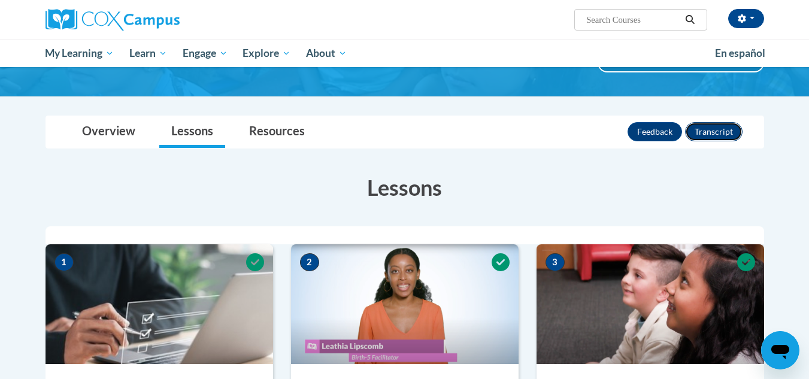
click at [727, 128] on button "Transcript" at bounding box center [714, 131] width 58 height 19
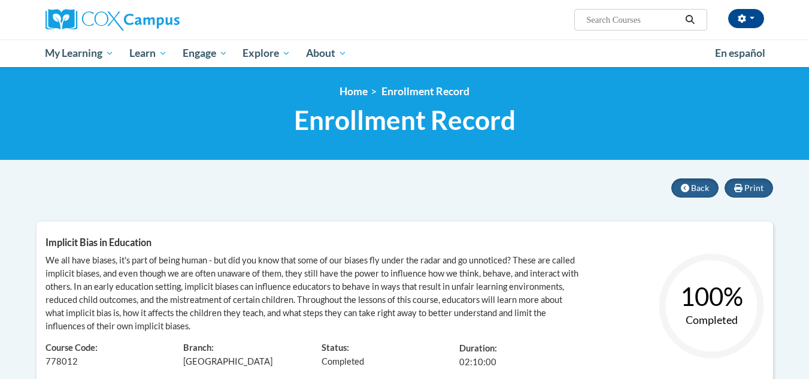
click at [607, 19] on input "Search..." at bounding box center [633, 20] width 96 height 14
type input "certificates"
click at [693, 20] on icon "Search" at bounding box center [690, 19] width 9 height 9
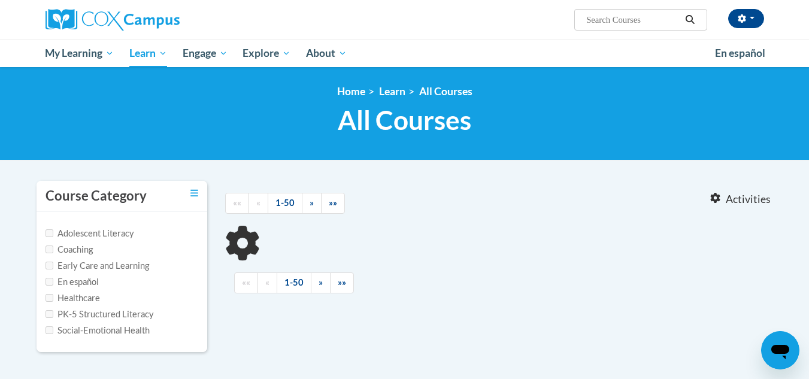
type input "certificates"
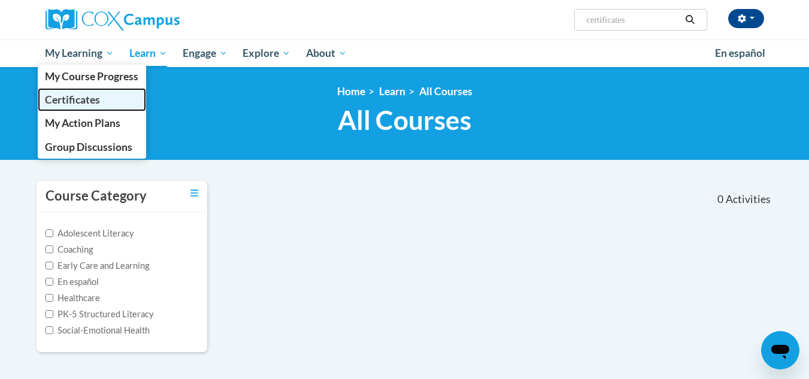
click at [70, 99] on span "Certificates" at bounding box center [72, 99] width 55 height 13
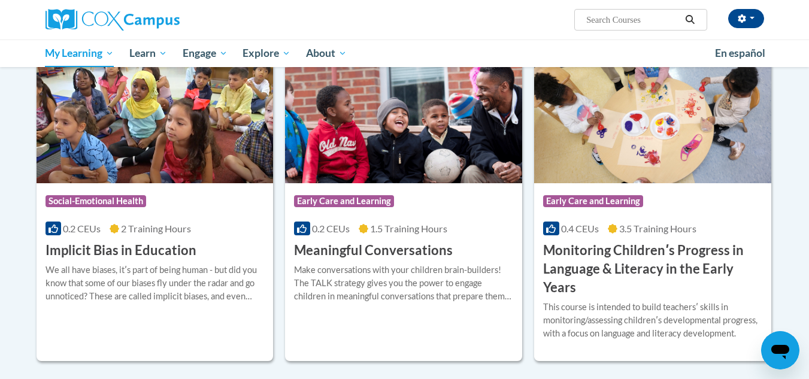
scroll to position [854, 0]
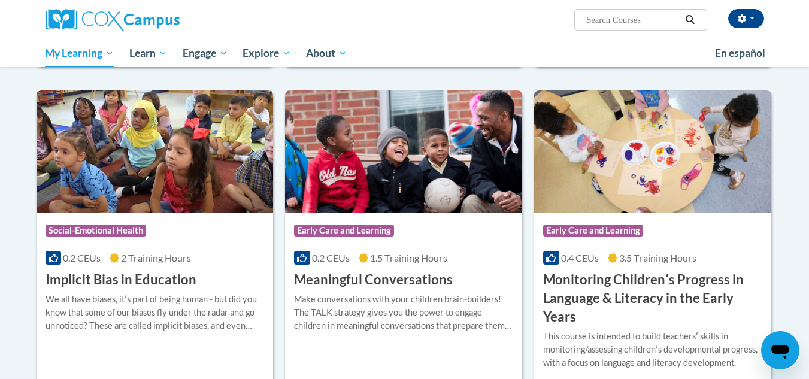
click at [119, 260] on icon at bounding box center [115, 258] width 10 height 10
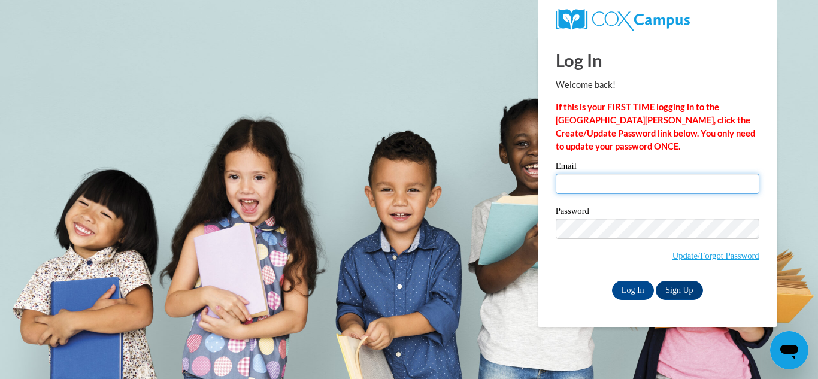
type input "lesliemarsh40@yahoo.com"
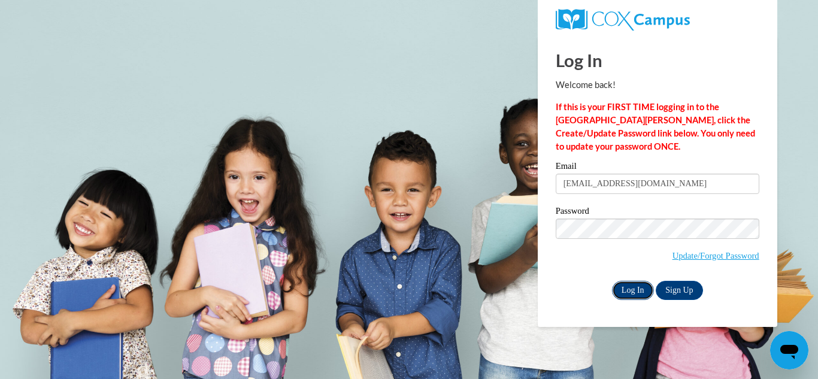
click at [631, 288] on input "Log In" at bounding box center [633, 290] width 42 height 19
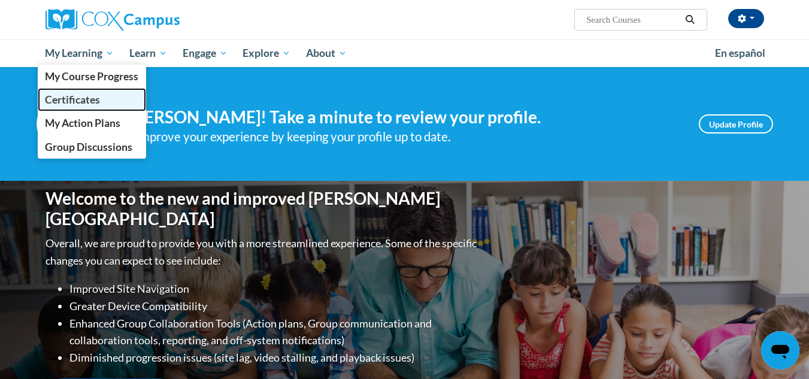
click at [93, 99] on span "Certificates" at bounding box center [72, 99] width 55 height 13
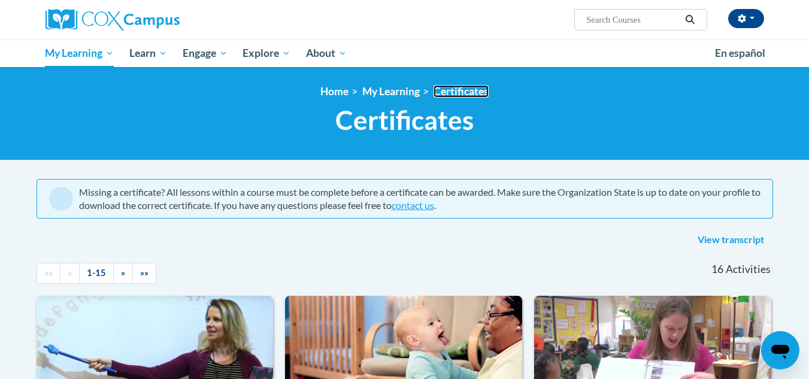
click at [464, 88] on link "Certificates" at bounding box center [461, 91] width 55 height 13
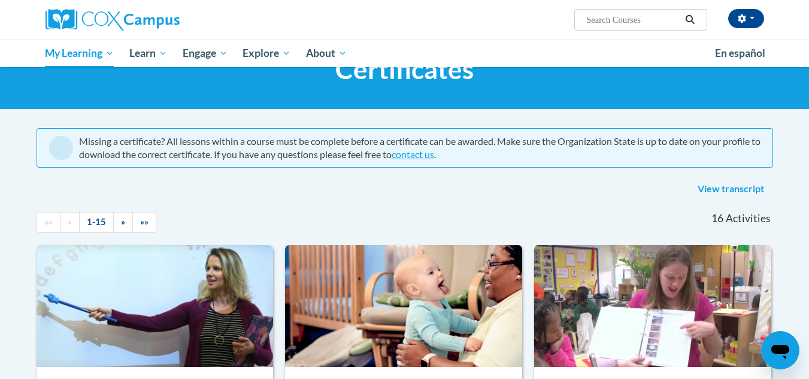
scroll to position [29, 0]
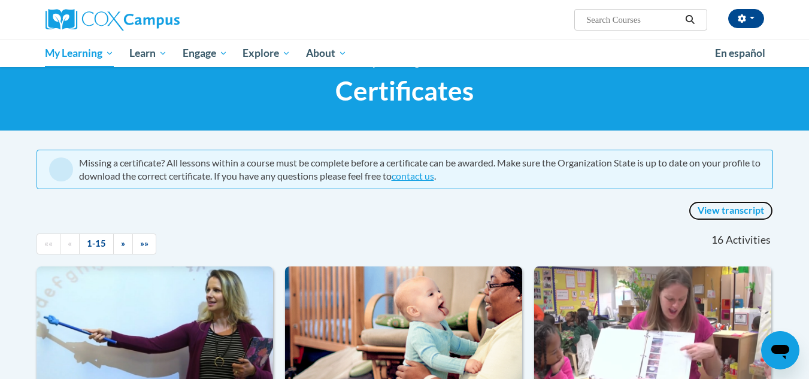
click at [723, 210] on link "View transcript" at bounding box center [731, 210] width 84 height 19
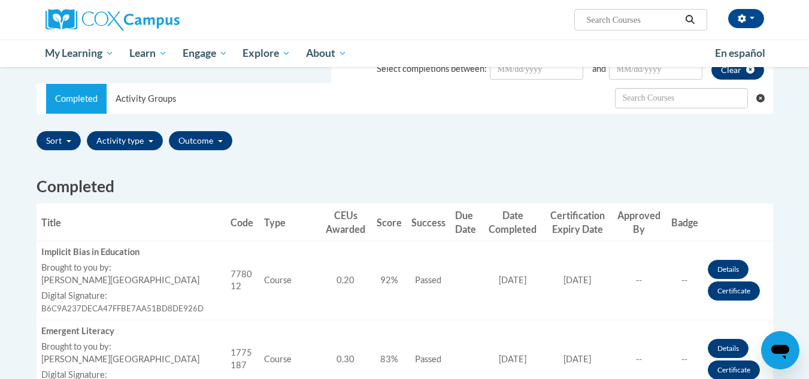
scroll to position [240, 0]
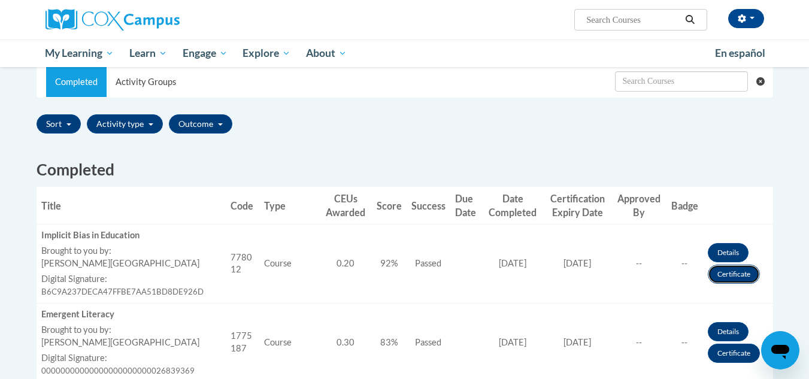
click at [734, 277] on link "Certificate" at bounding box center [734, 274] width 52 height 19
